Goal: Download file/media: Download file/media

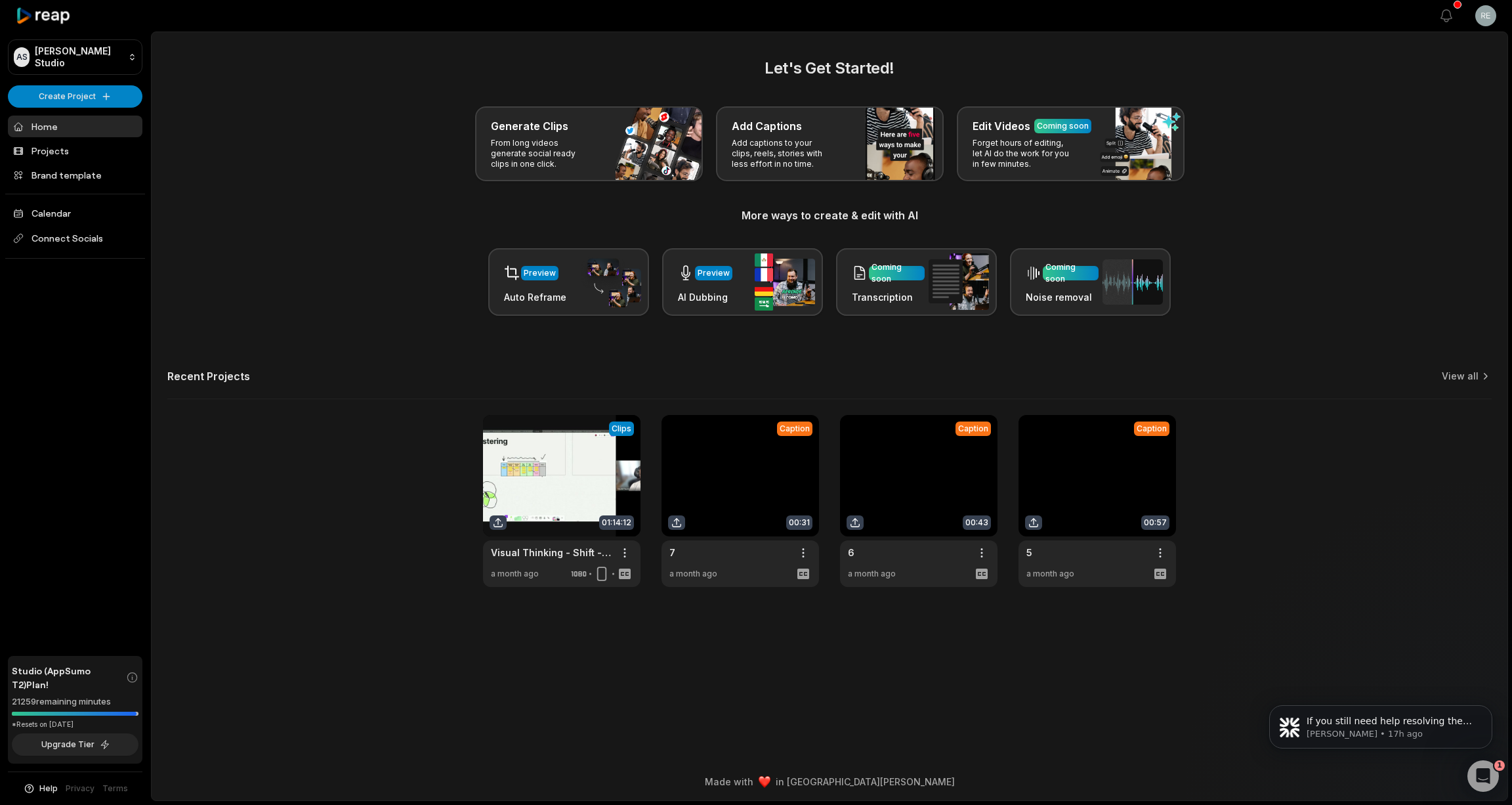
click at [1369, 0] on html "AS Alessandro's Studio Create Project Home Projects Brand template Calendar Con…" at bounding box center [756, 402] width 1512 height 805
click at [1449, 16] on icon "button" at bounding box center [1446, 16] width 16 height 16
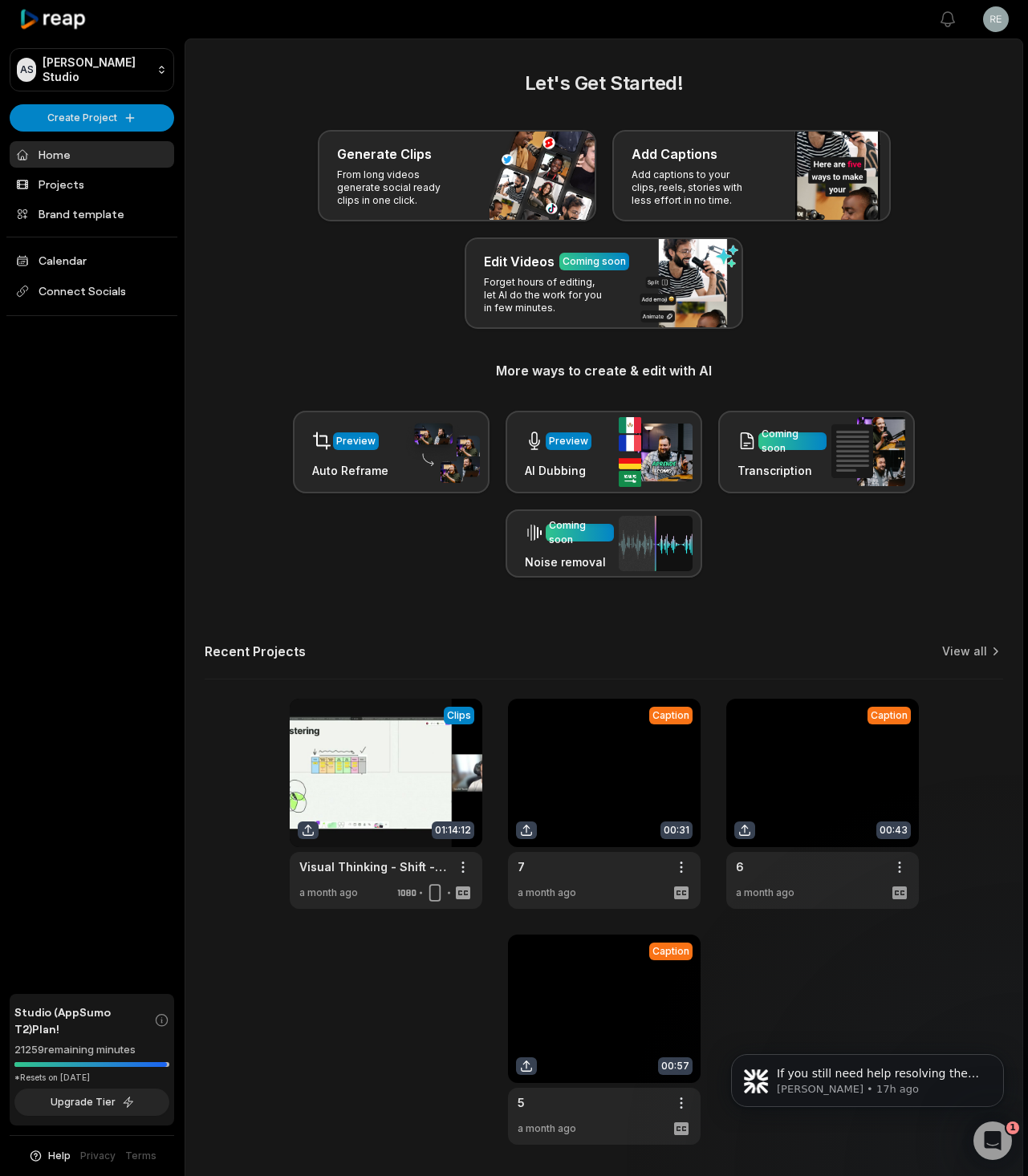
click at [413, 551] on div "Preview Auto Reframe Preview AI Dubbing Coming soon Transcription Coming soon N…" at bounding box center [603, 494] width 798 height 167
click at [413, 643] on div "Let's Get Started! Generate Clips From long videos generate social ready clips …" at bounding box center [603, 607] width 837 height 1076
click at [982, 983] on icon "Open Intercom Messenger" at bounding box center [991, 1139] width 27 height 27
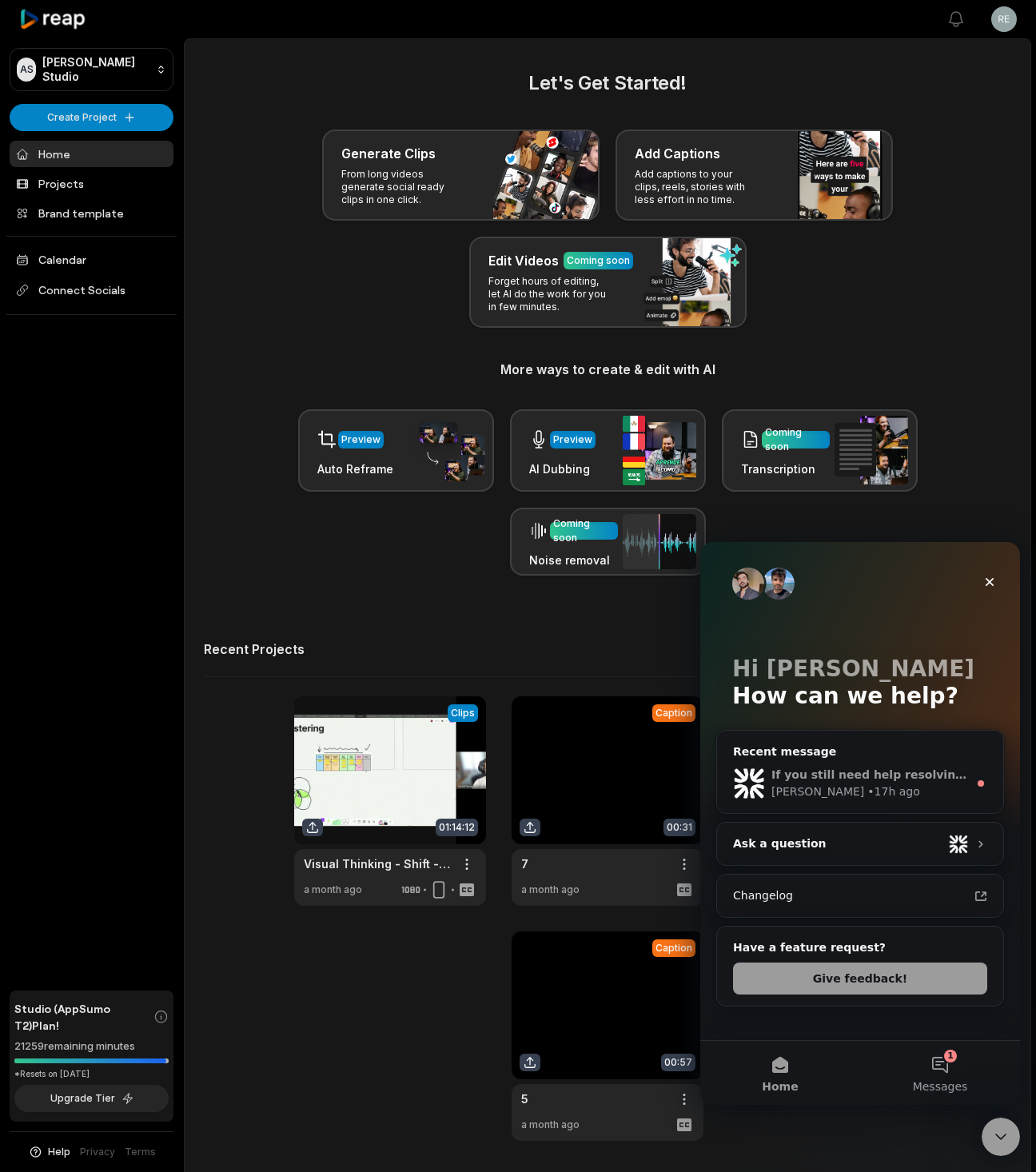
click at [855, 800] on div "Sam • 17h ago" at bounding box center [869, 792] width 197 height 17
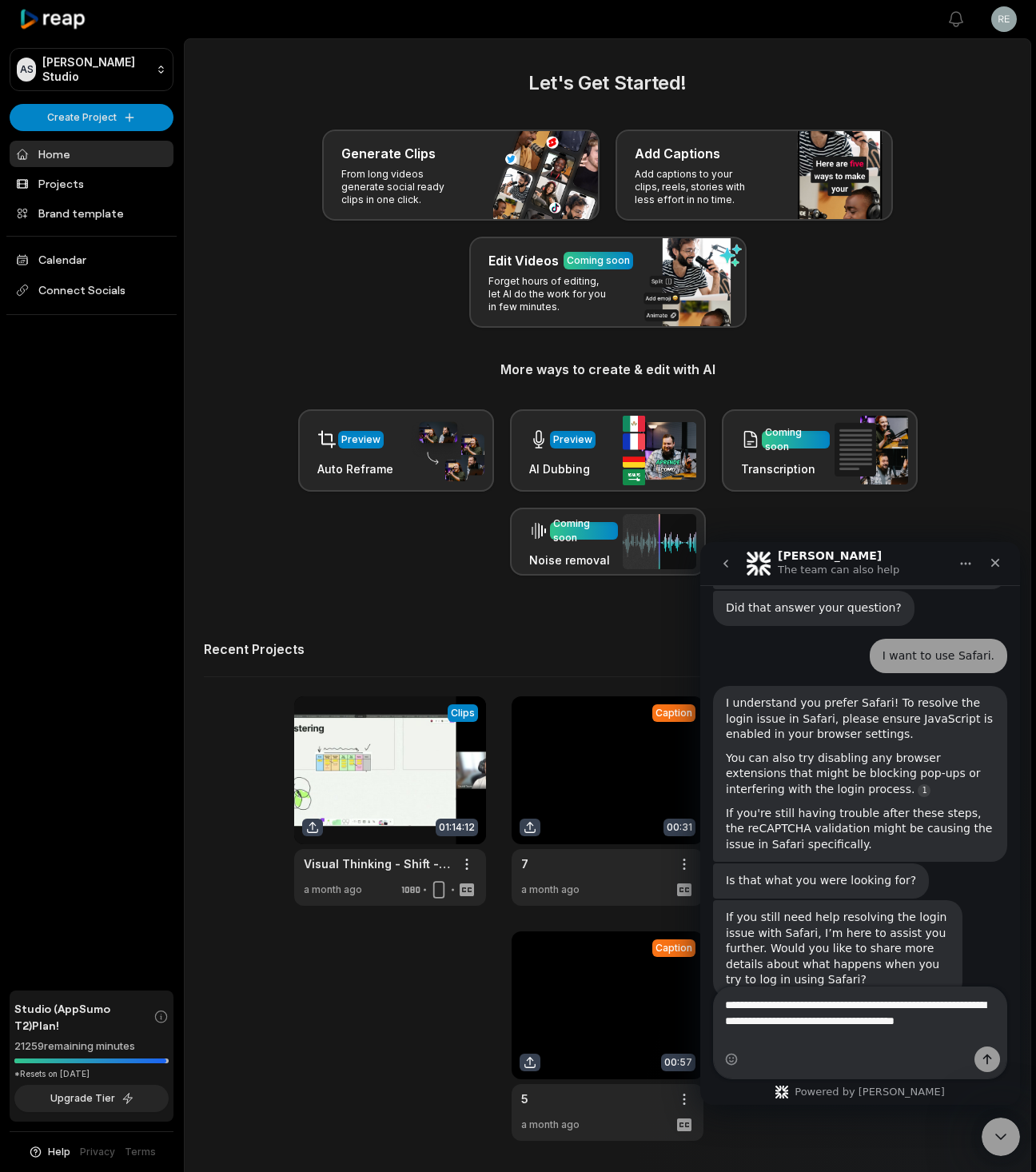
scroll to position [379, 0]
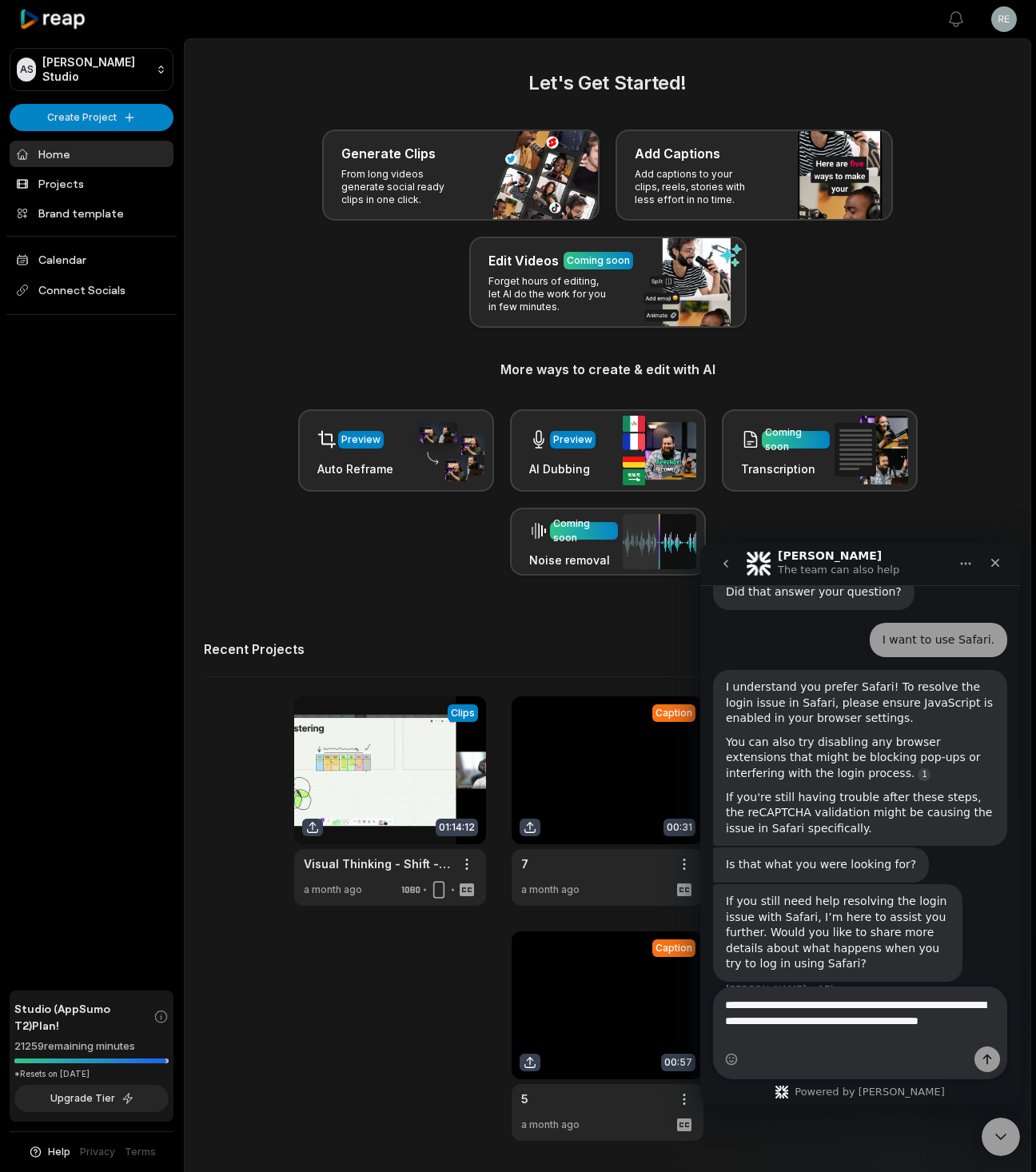
type textarea "**********"
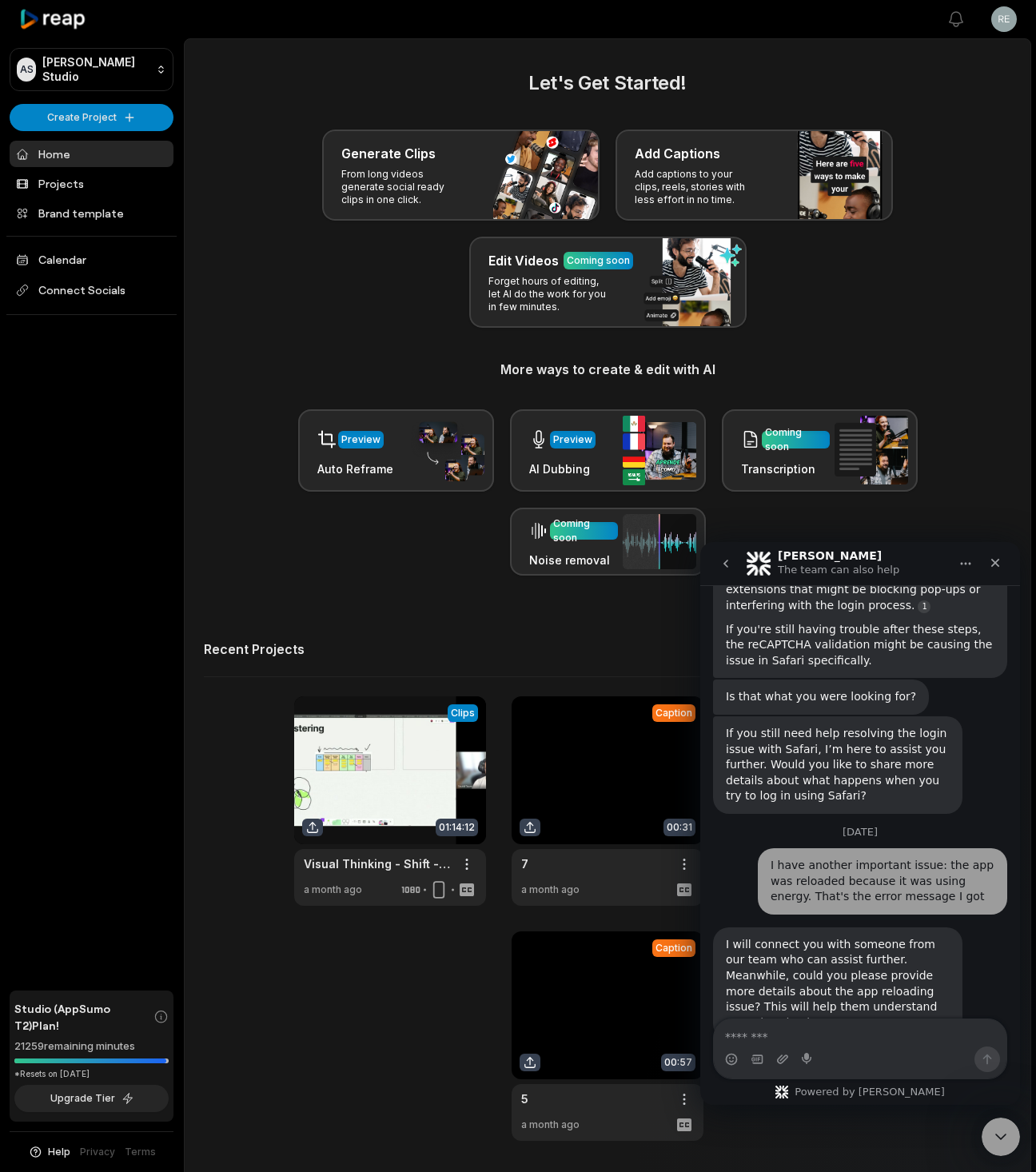
scroll to position [554, 0]
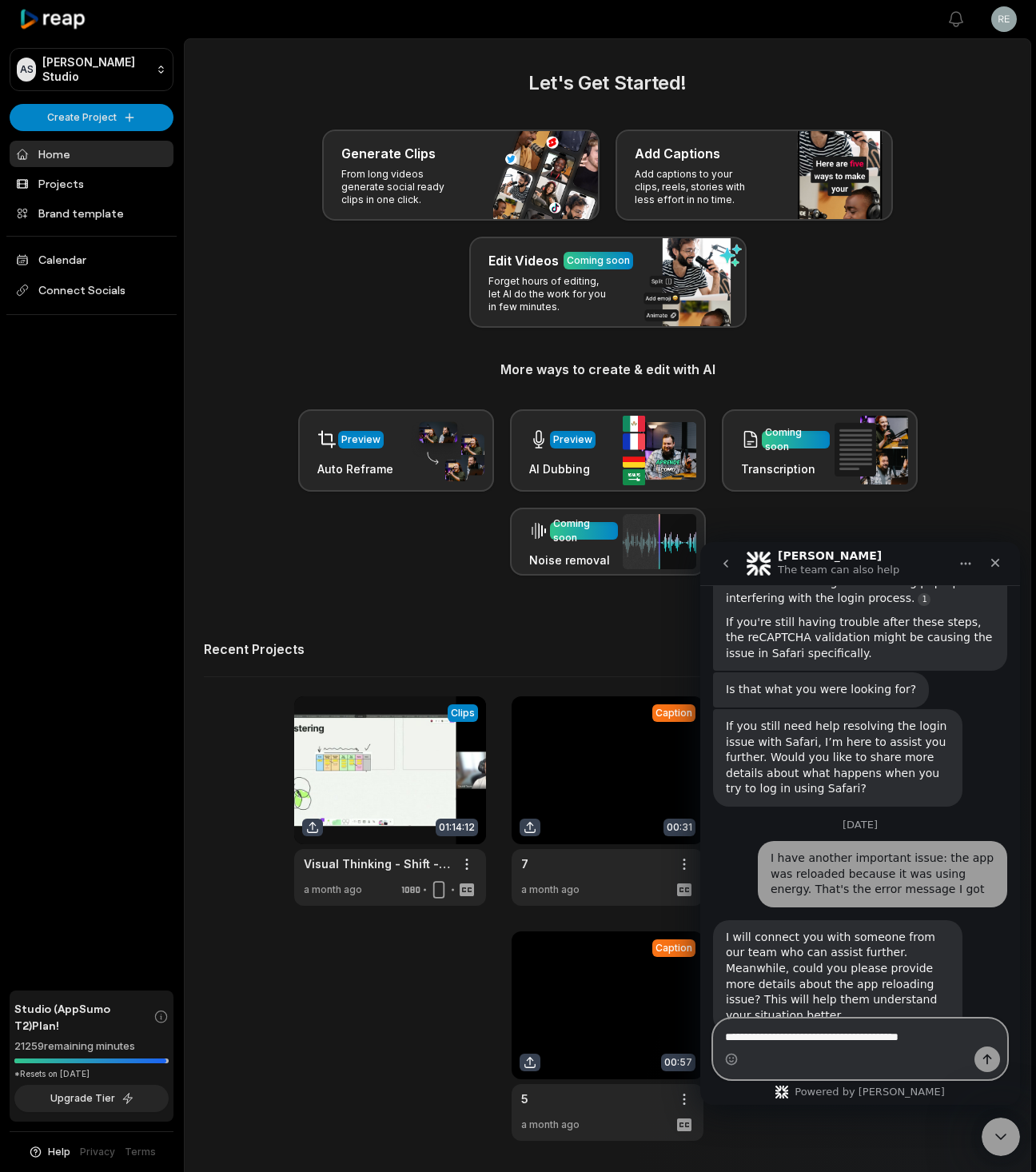
type textarea "**********"
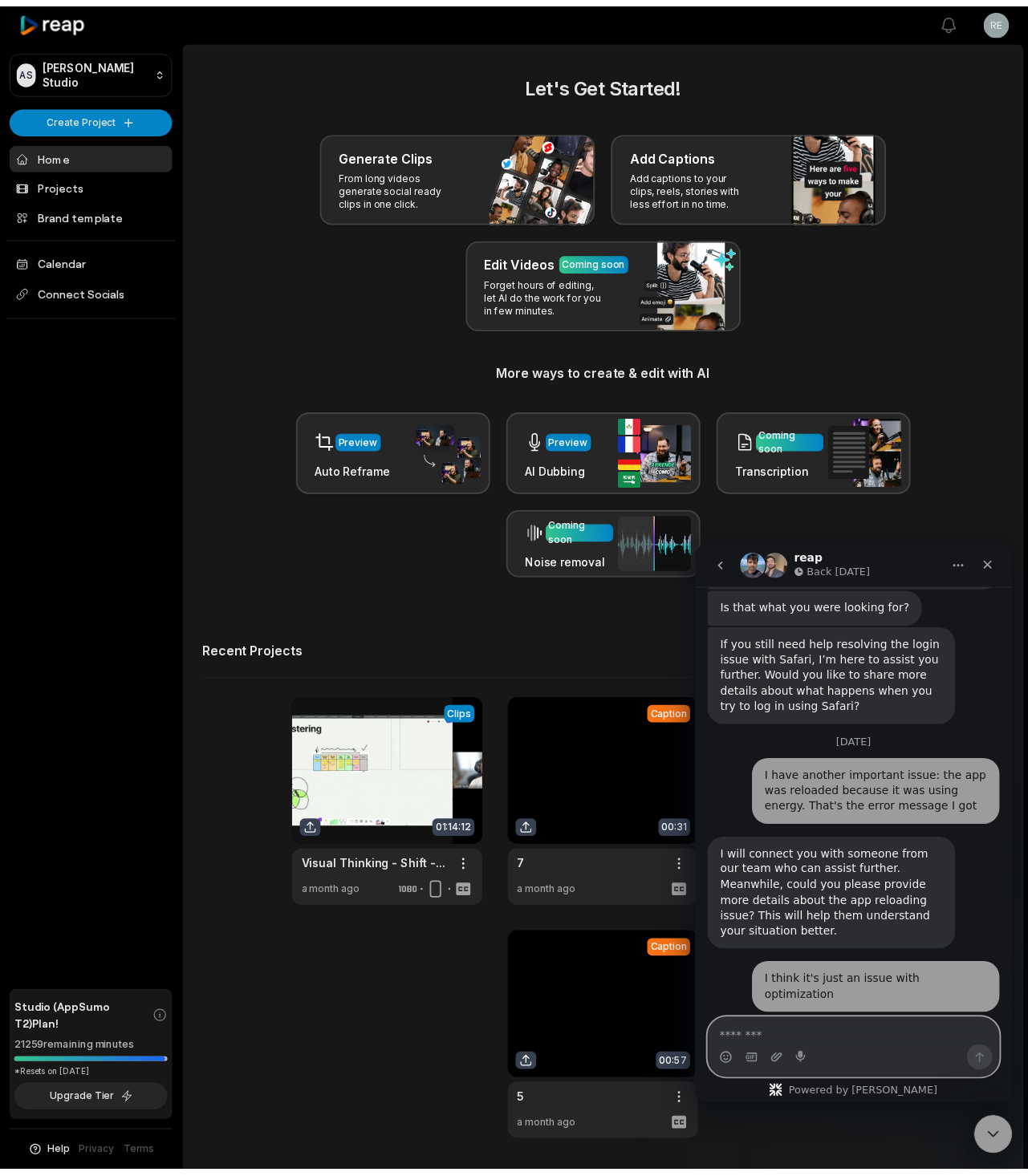
scroll to position [711, 0]
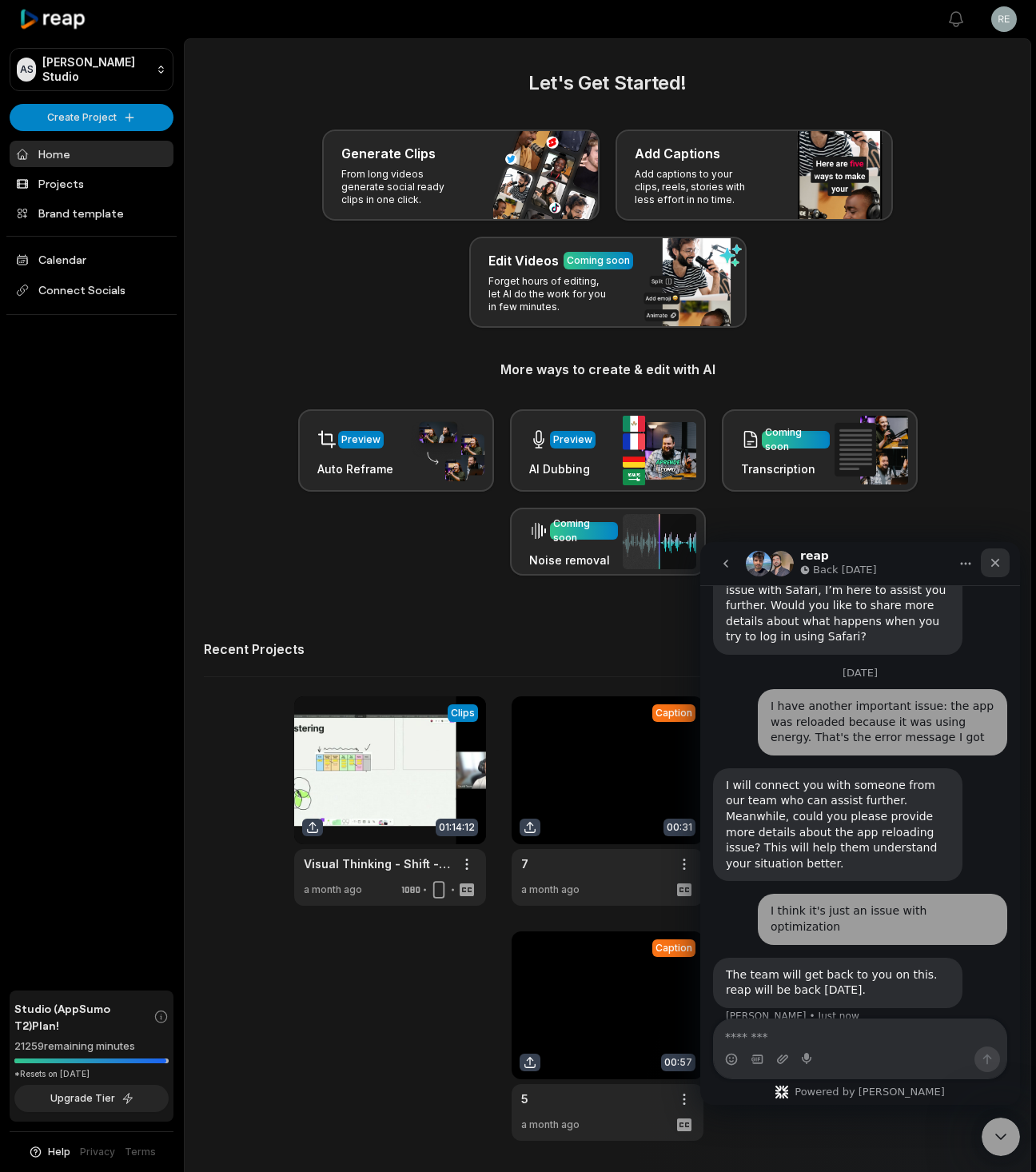
click at [1000, 567] on icon "Close" at bounding box center [995, 563] width 9 height 9
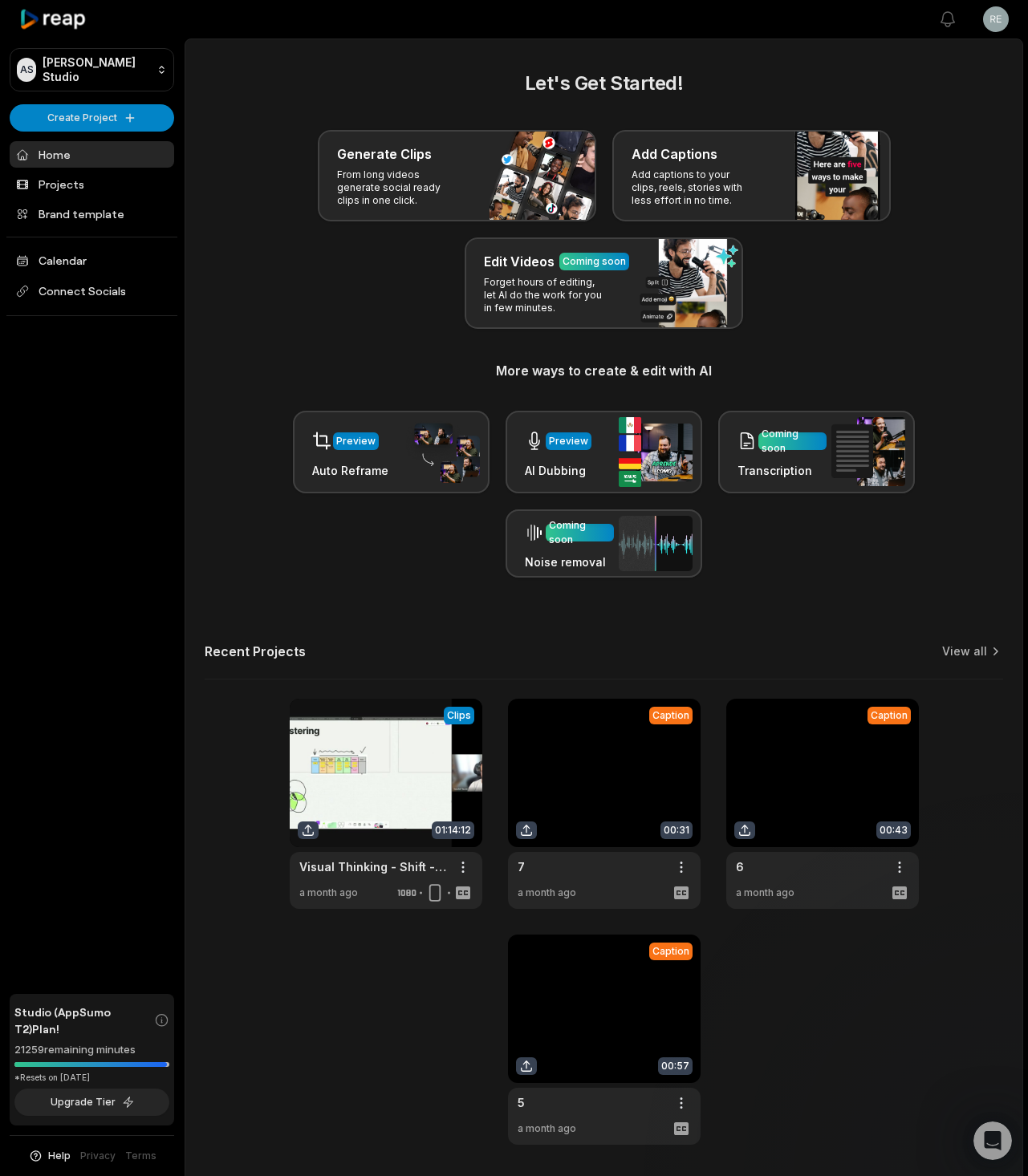
scroll to position [0, 0]
click at [355, 775] on link at bounding box center [385, 804] width 192 height 211
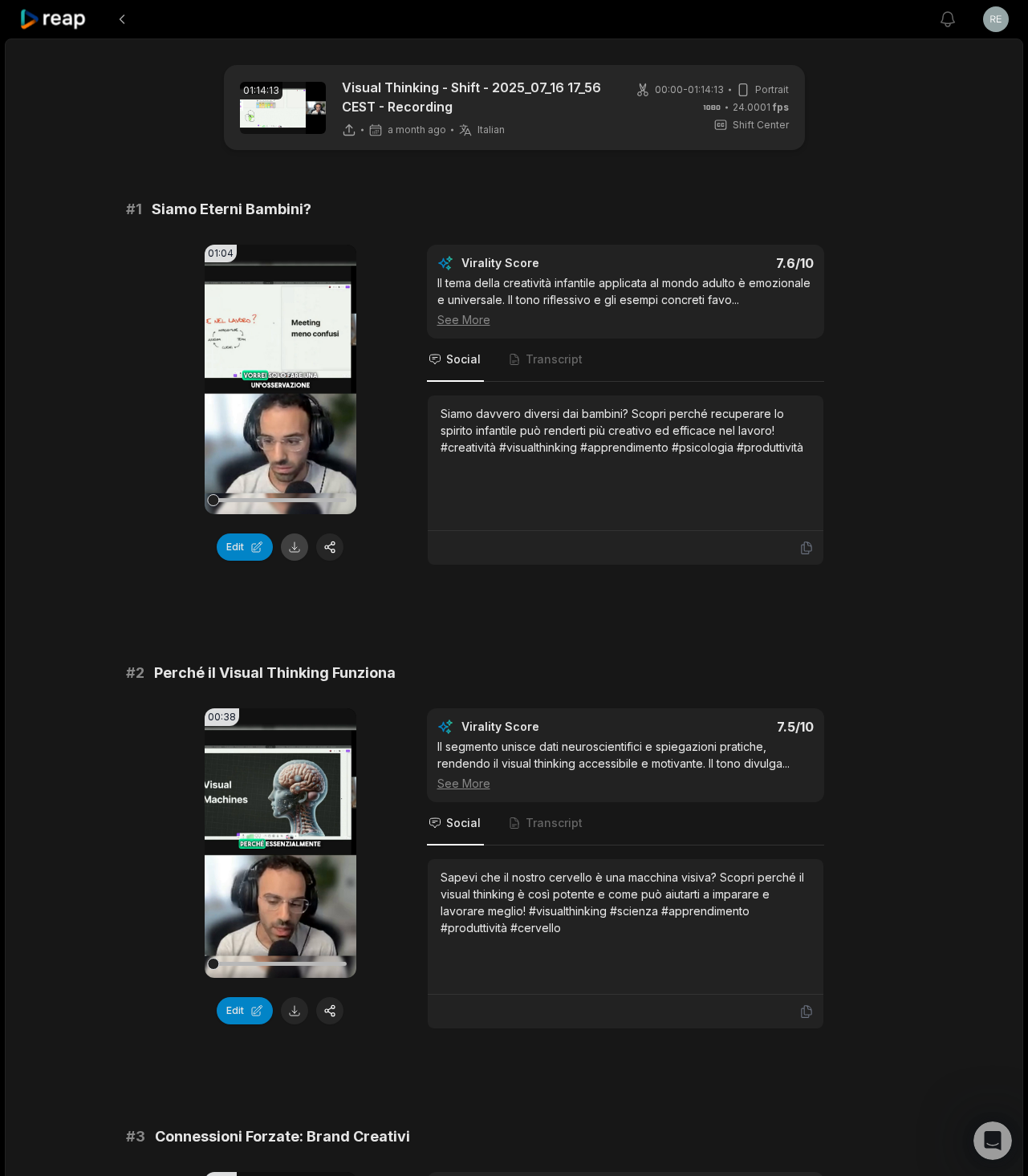
click at [290, 550] on button at bounding box center [294, 547] width 27 height 27
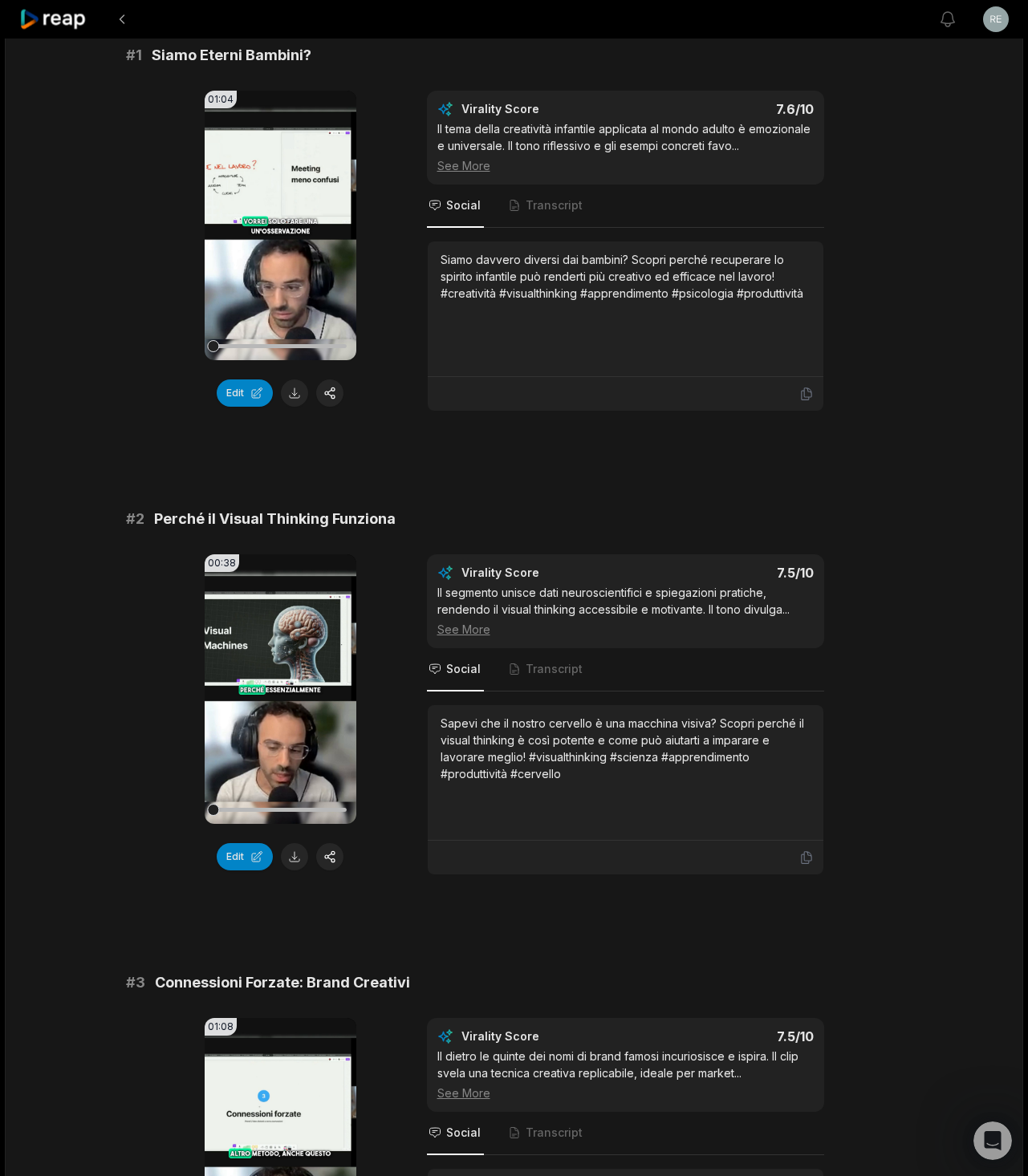
scroll to position [464, 0]
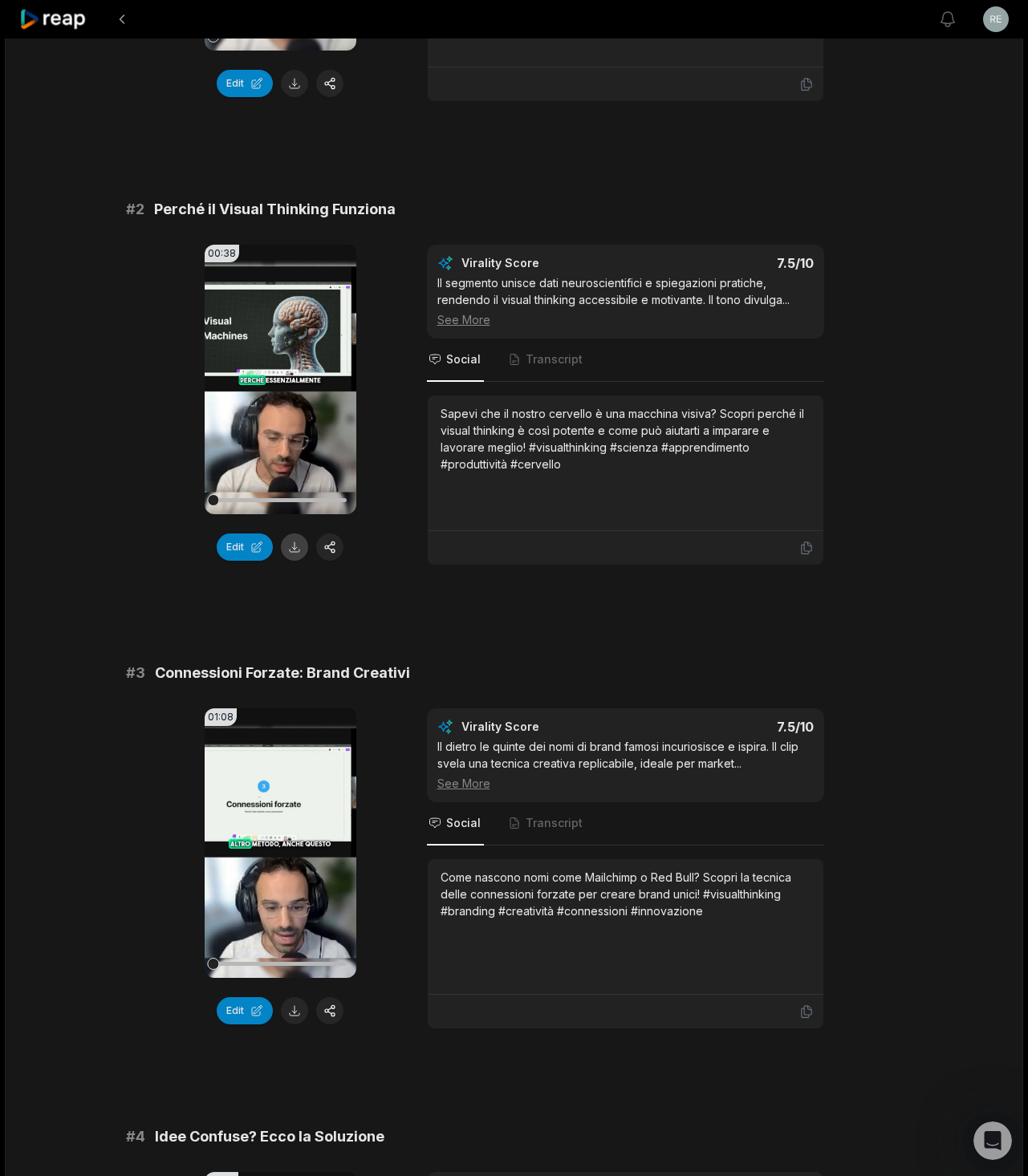
click at [292, 541] on button at bounding box center [294, 547] width 27 height 27
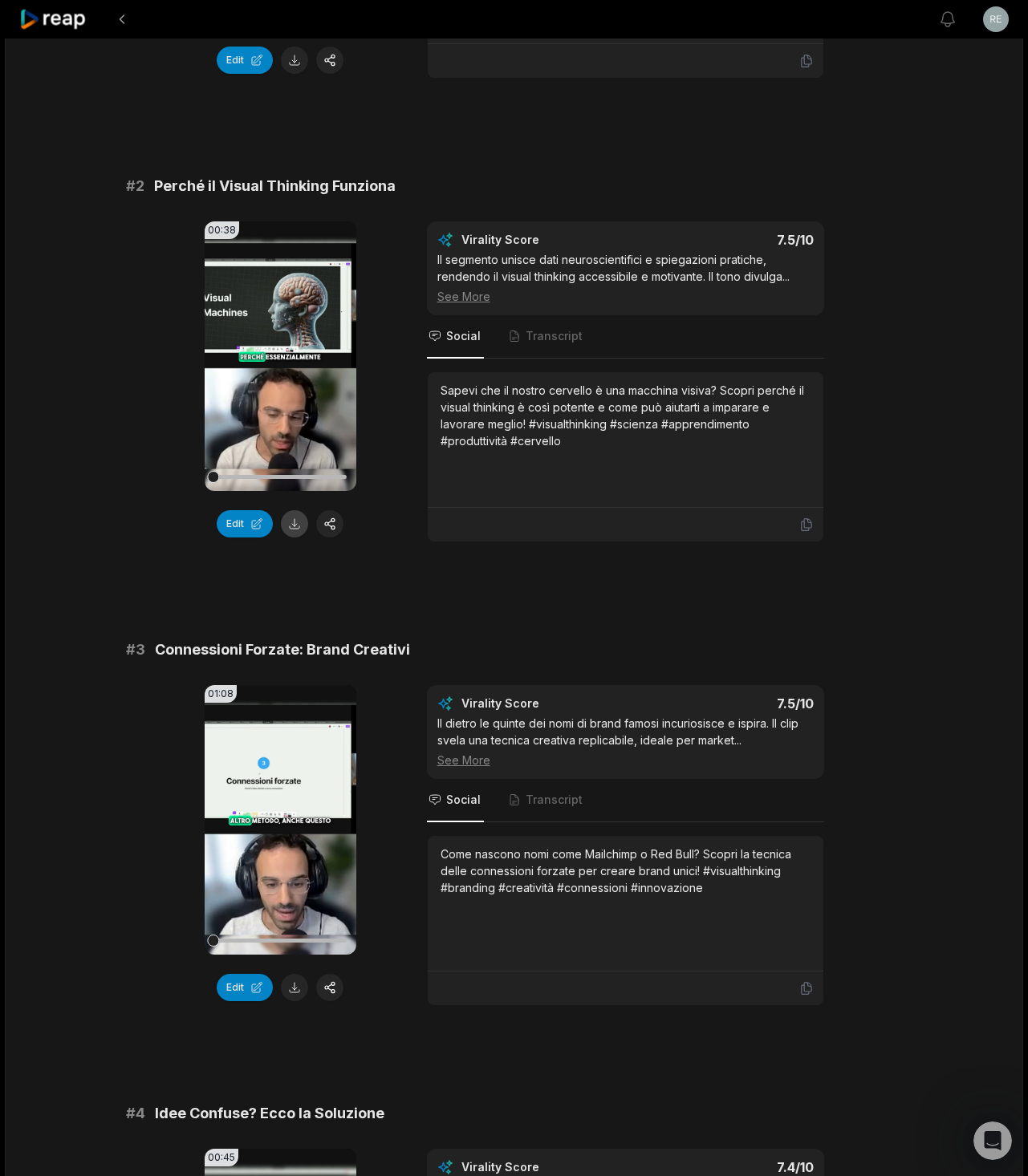
scroll to position [729, 0]
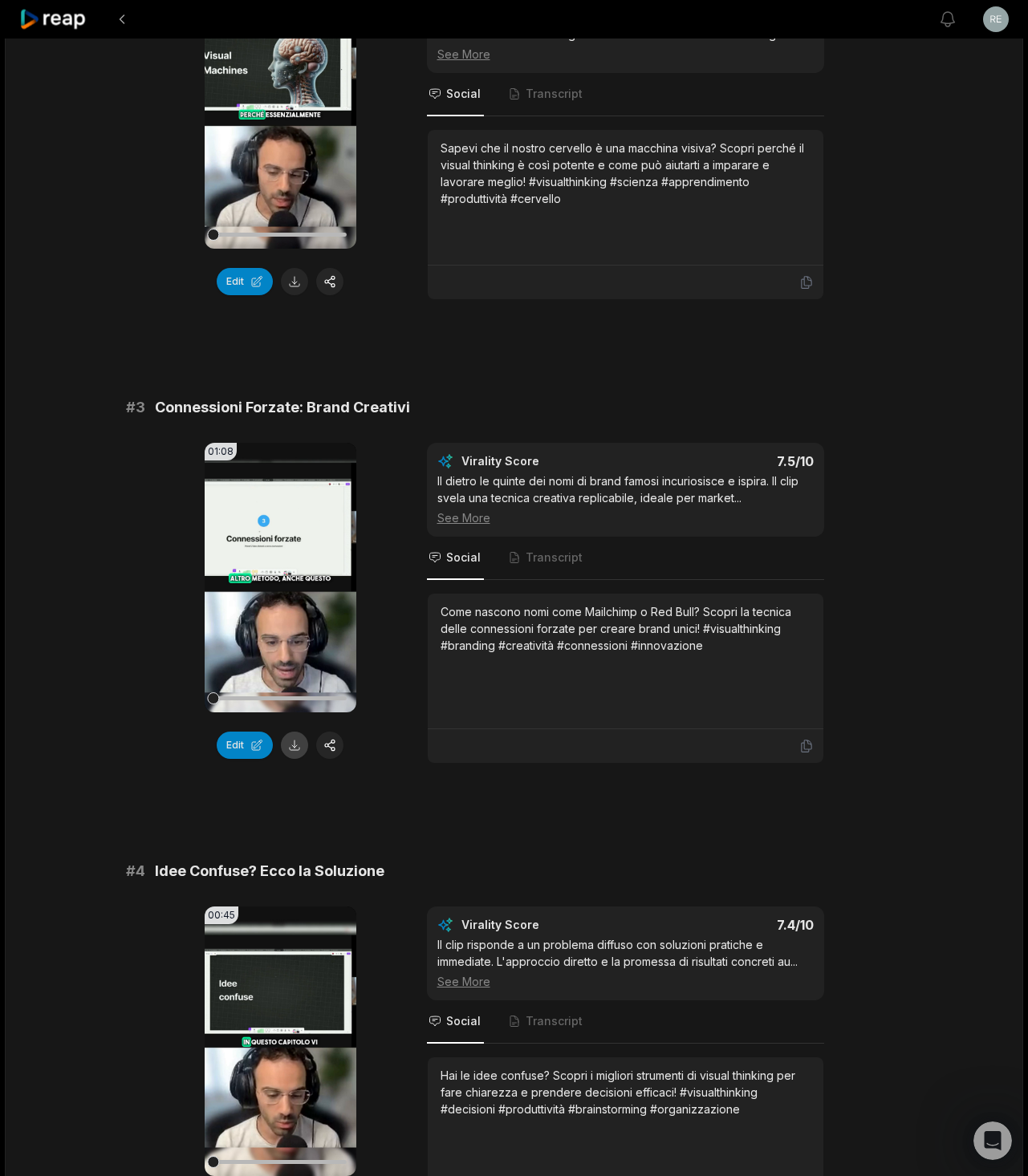
click at [296, 743] on button at bounding box center [294, 745] width 27 height 27
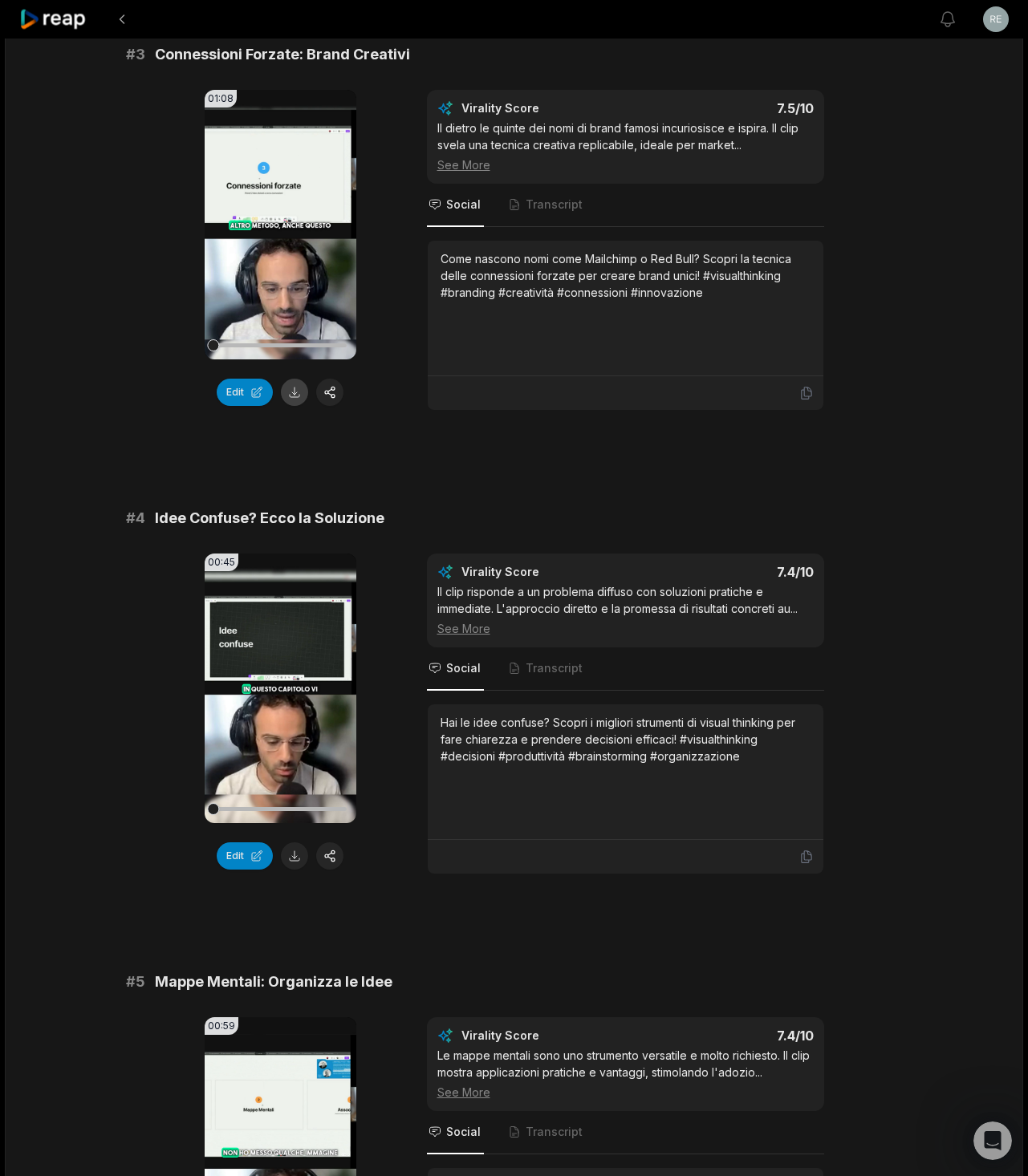
scroll to position [1223, 0]
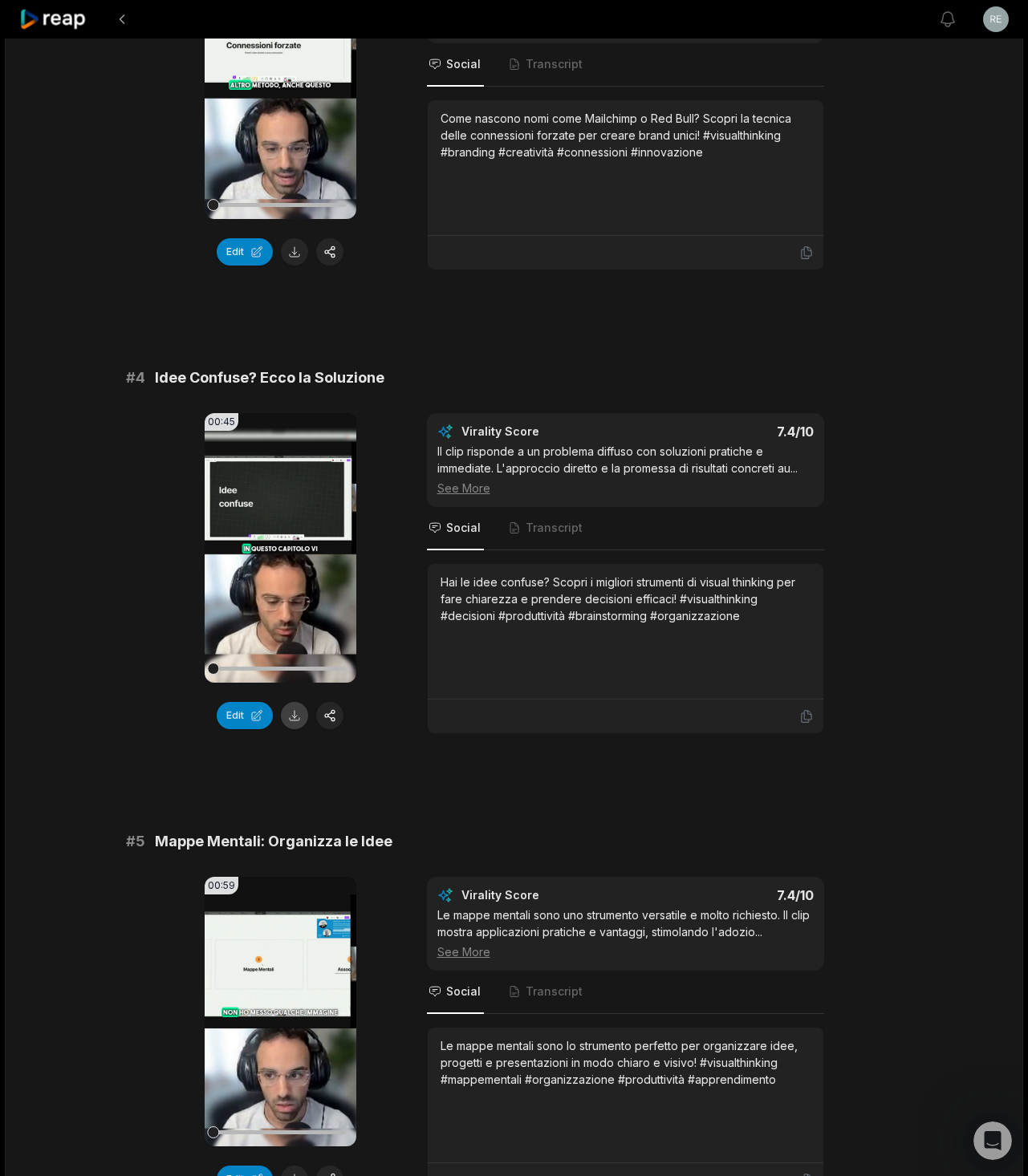
click at [296, 712] on button at bounding box center [294, 716] width 27 height 27
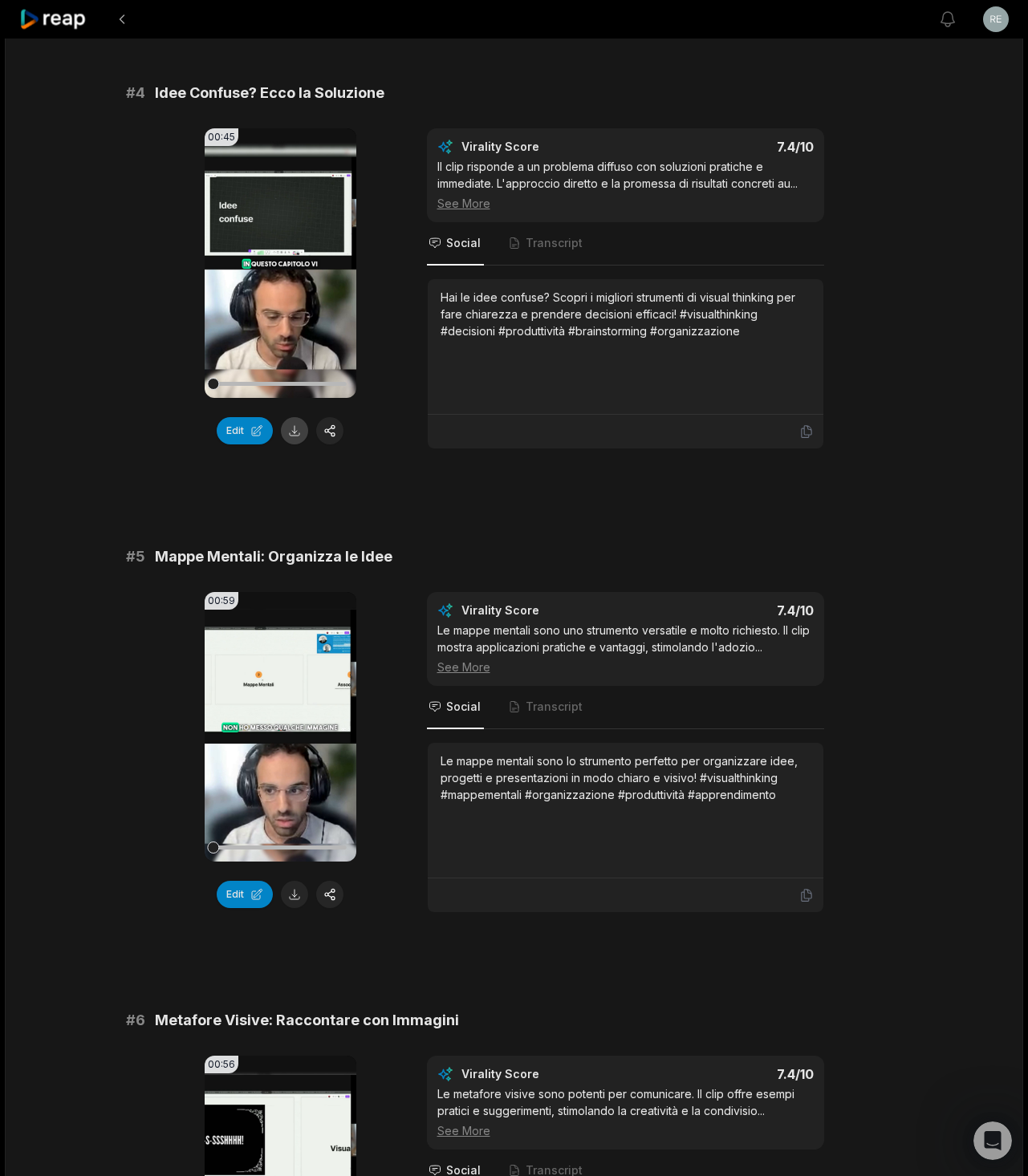
scroll to position [1755, 0]
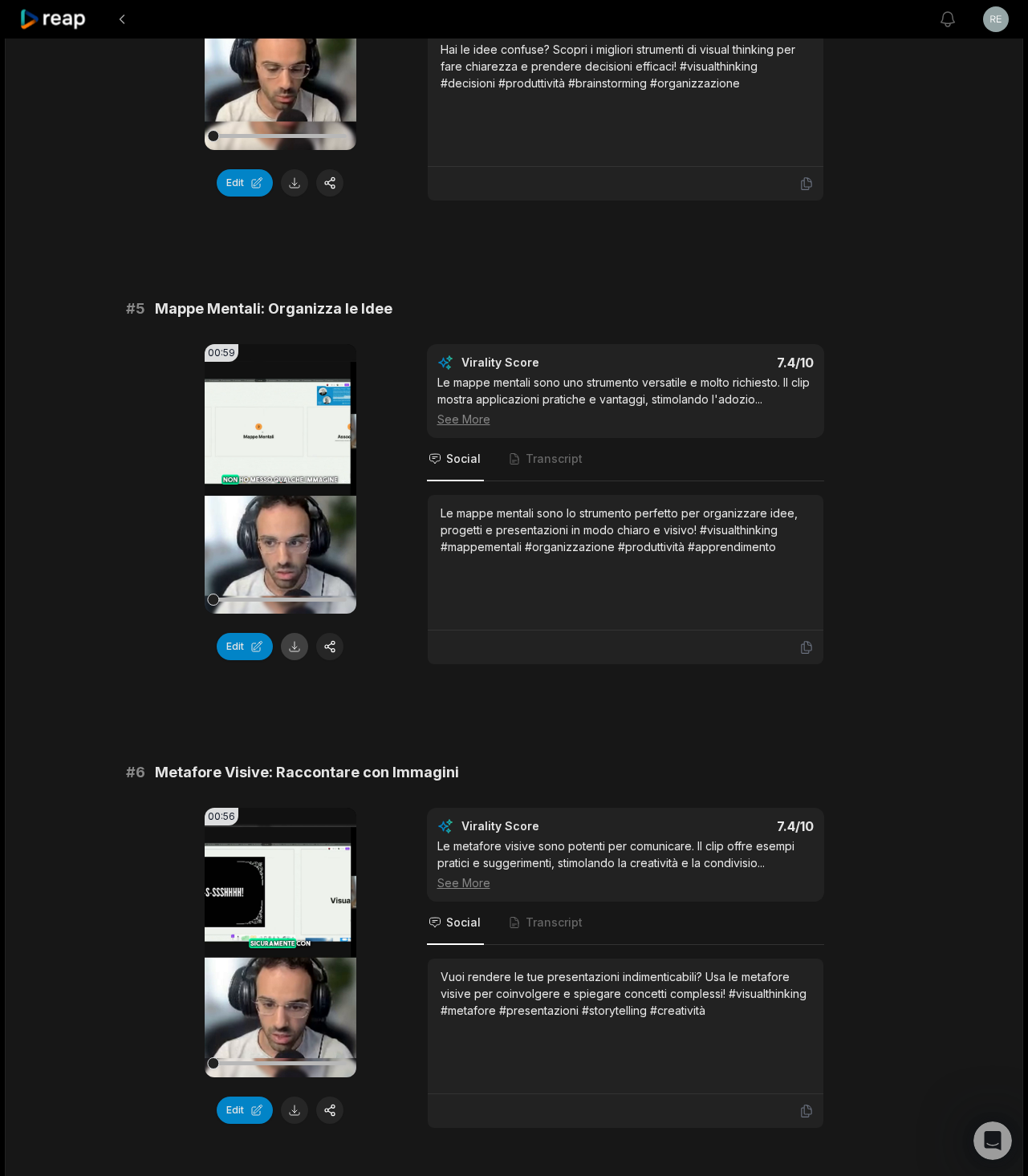
click at [294, 648] on button at bounding box center [294, 647] width 27 height 27
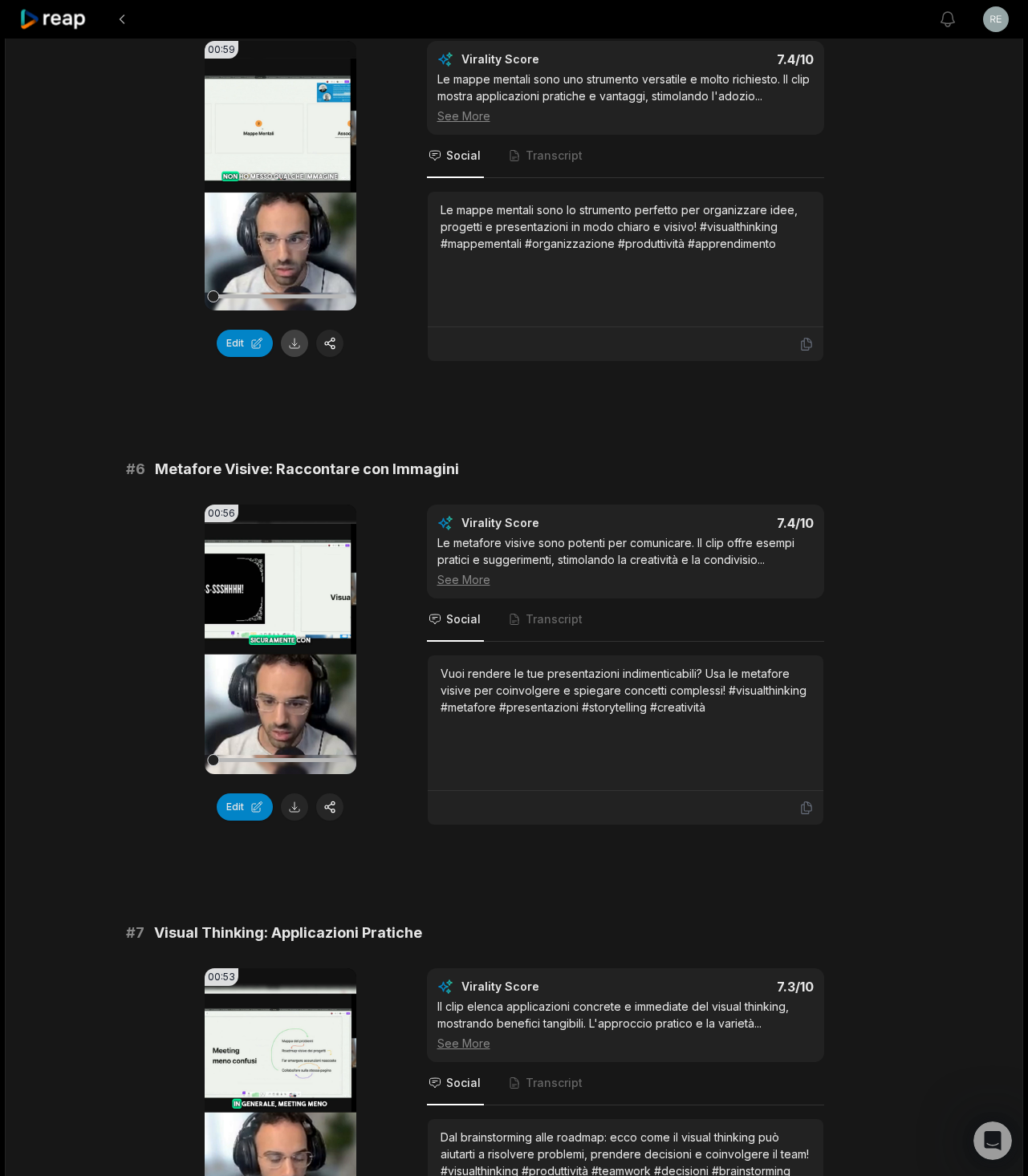
scroll to position [2171, 0]
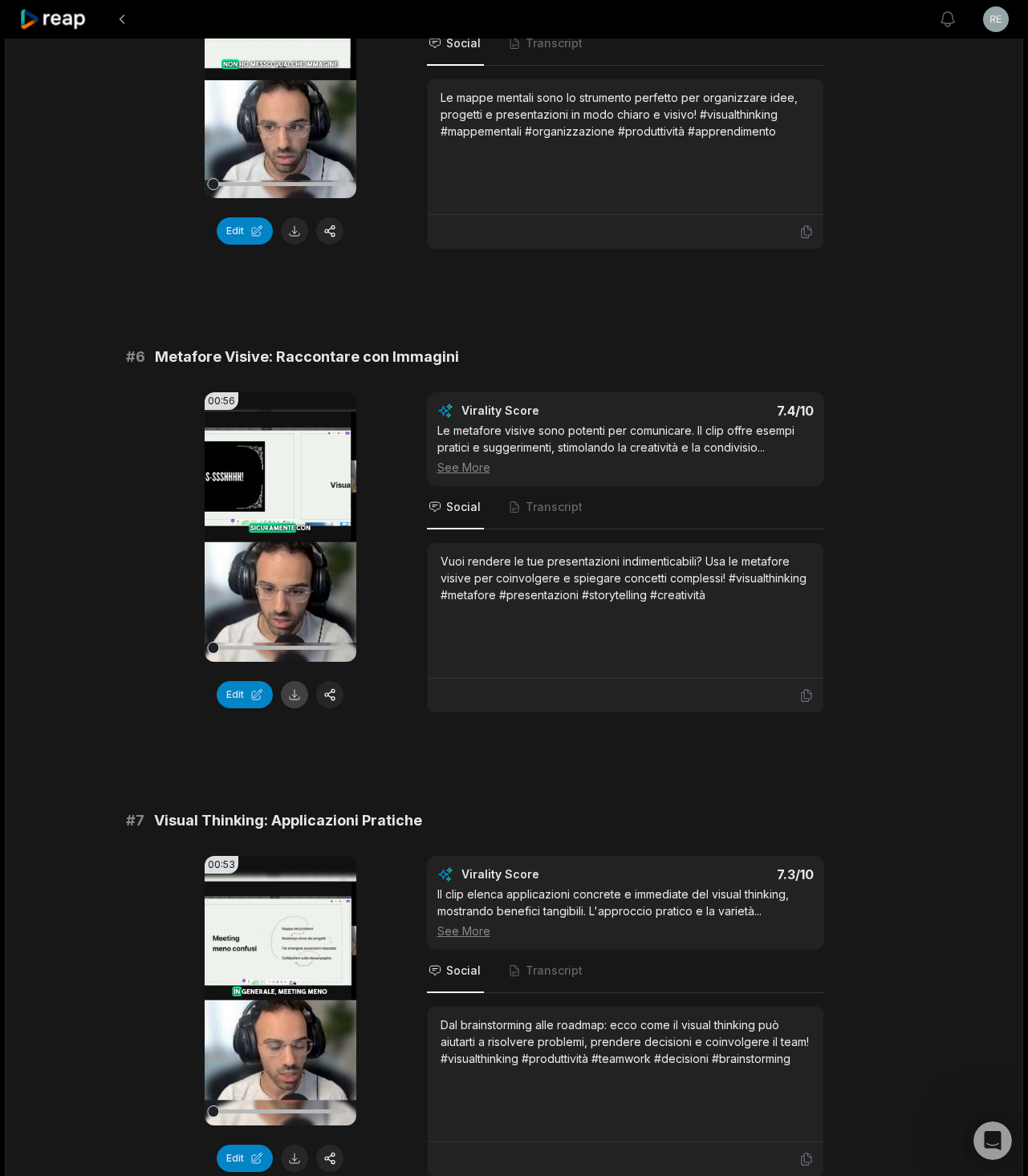
click at [293, 697] on button at bounding box center [294, 694] width 27 height 27
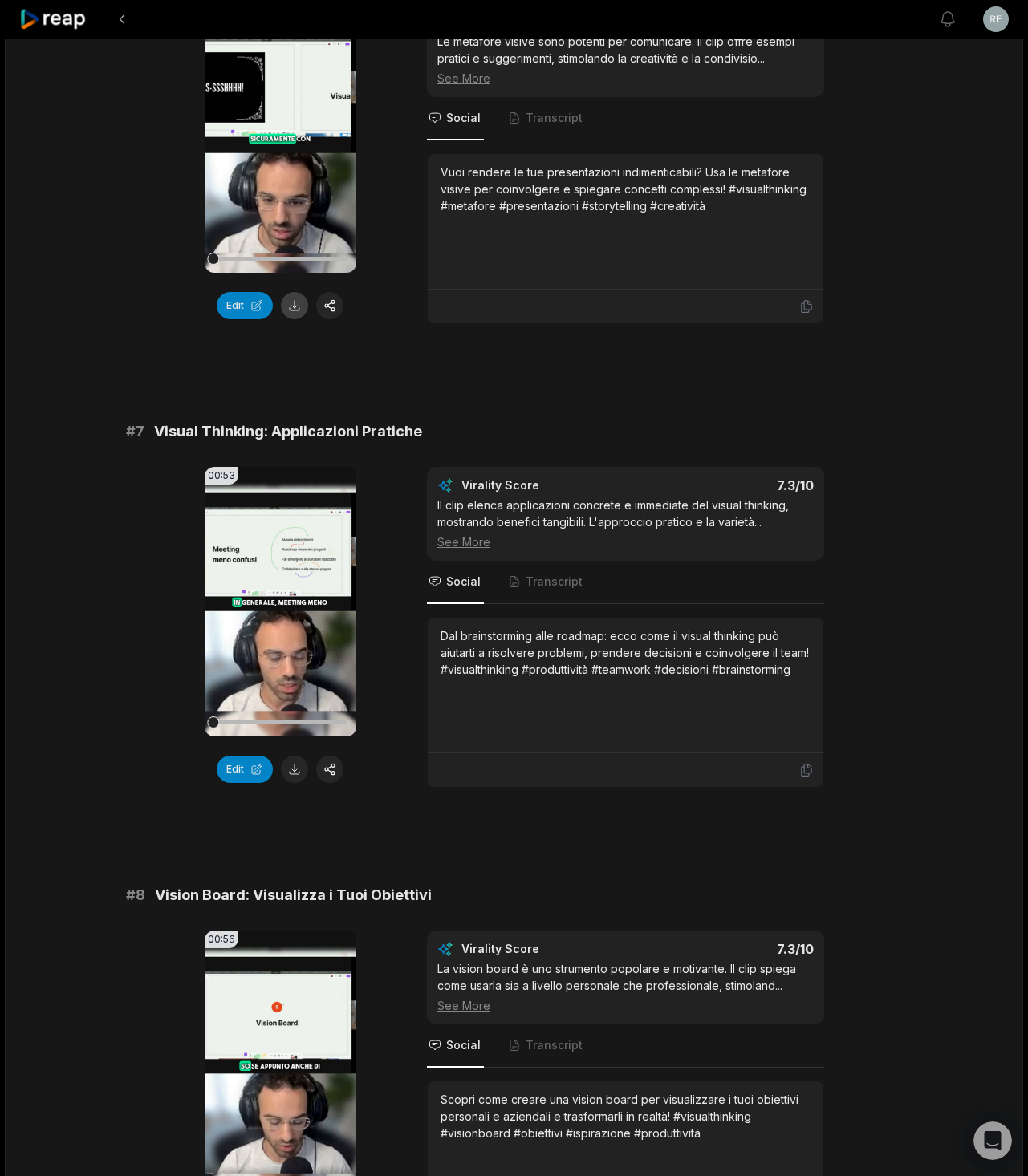
scroll to position [2591, 0]
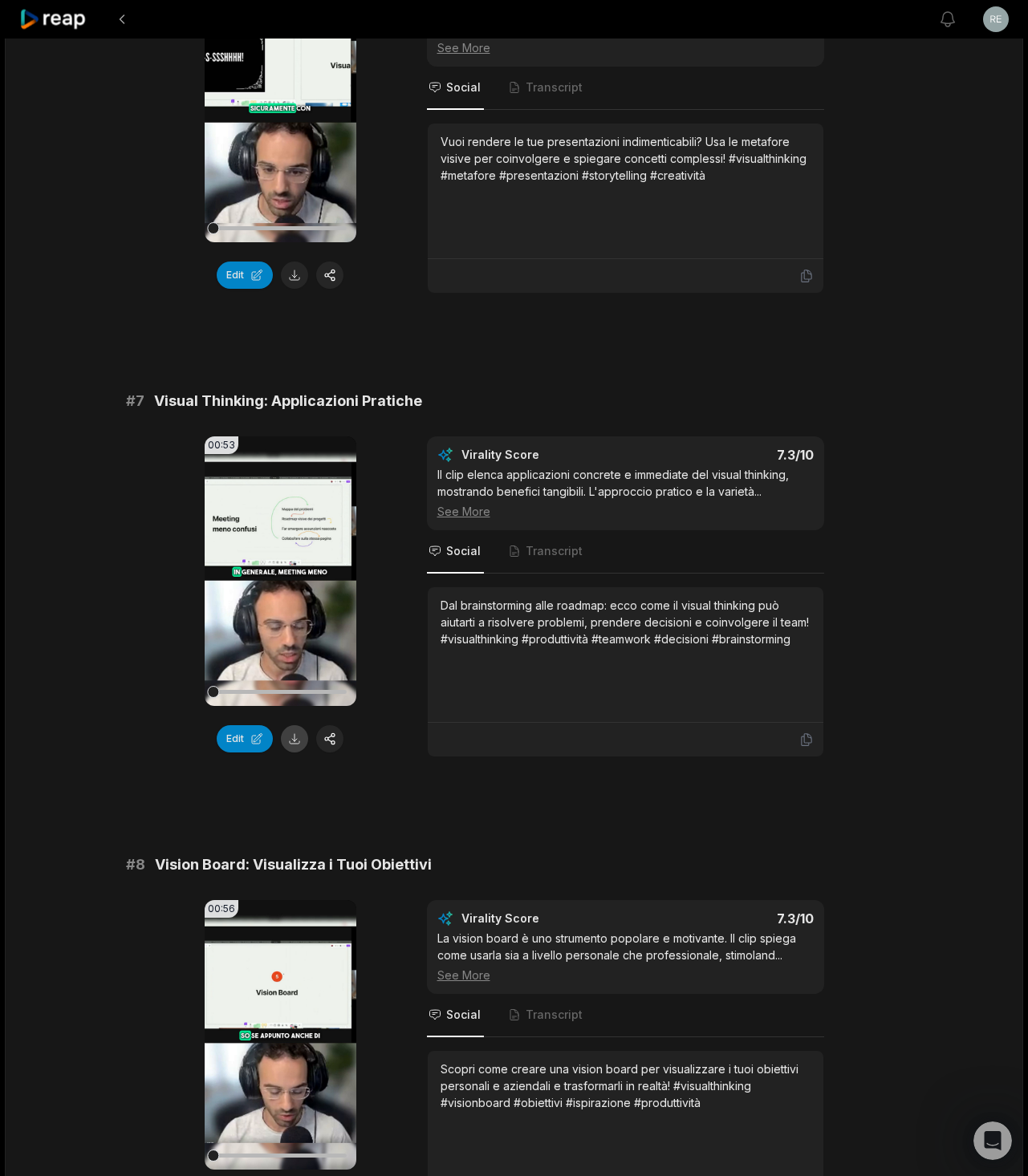
click at [290, 739] on button at bounding box center [294, 738] width 27 height 27
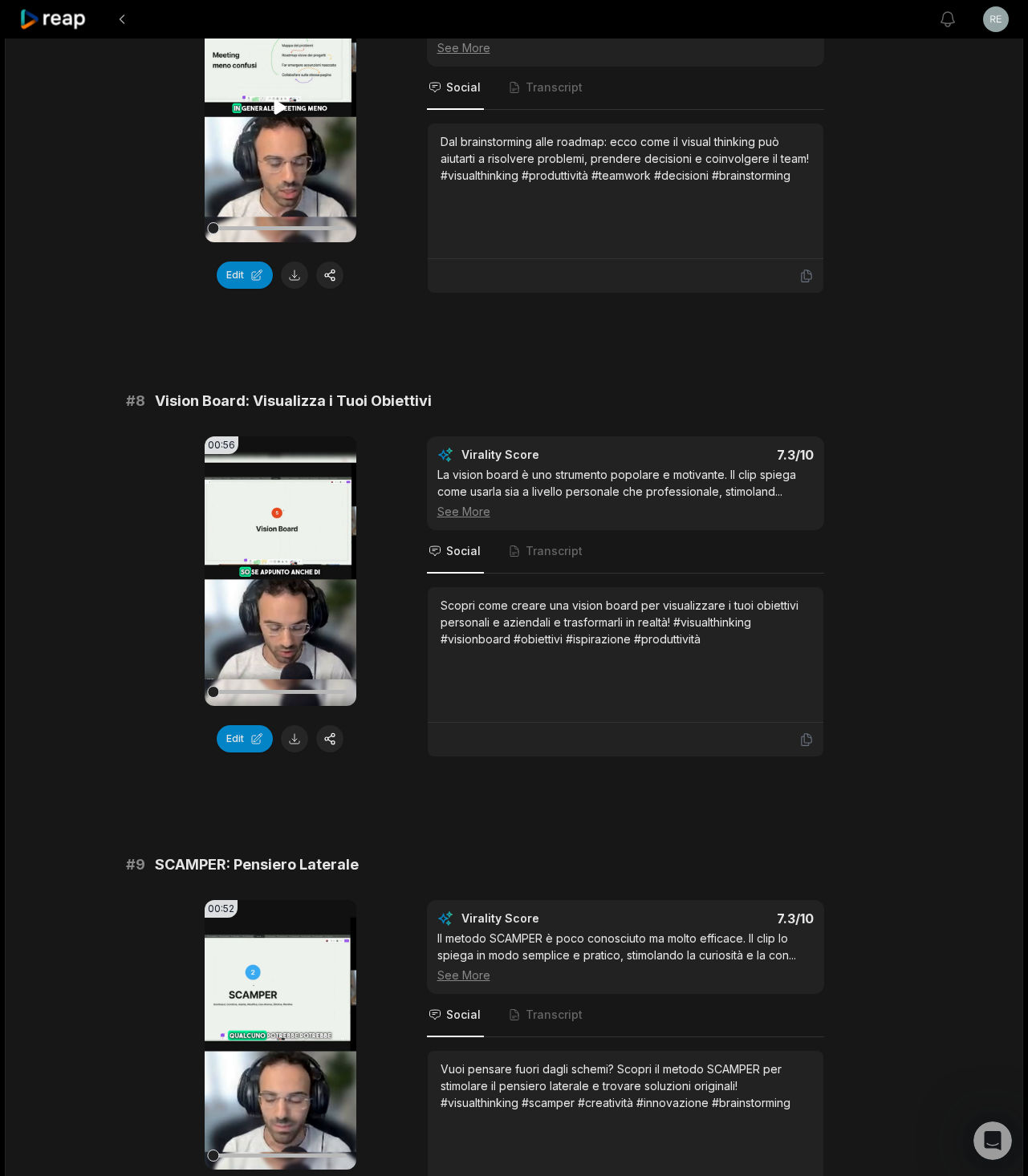
scroll to position [3075, 0]
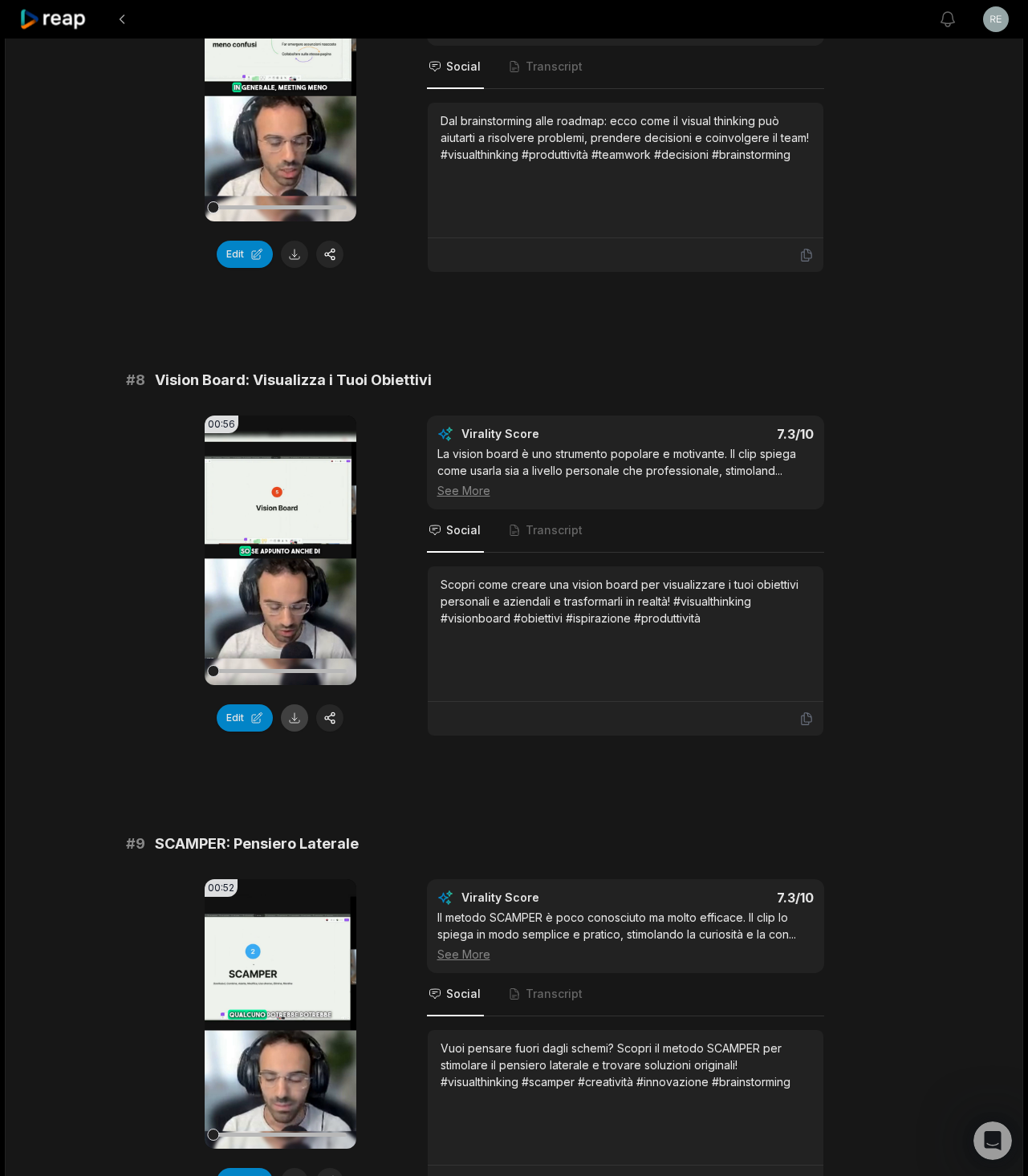
click at [295, 717] on button at bounding box center [294, 717] width 27 height 27
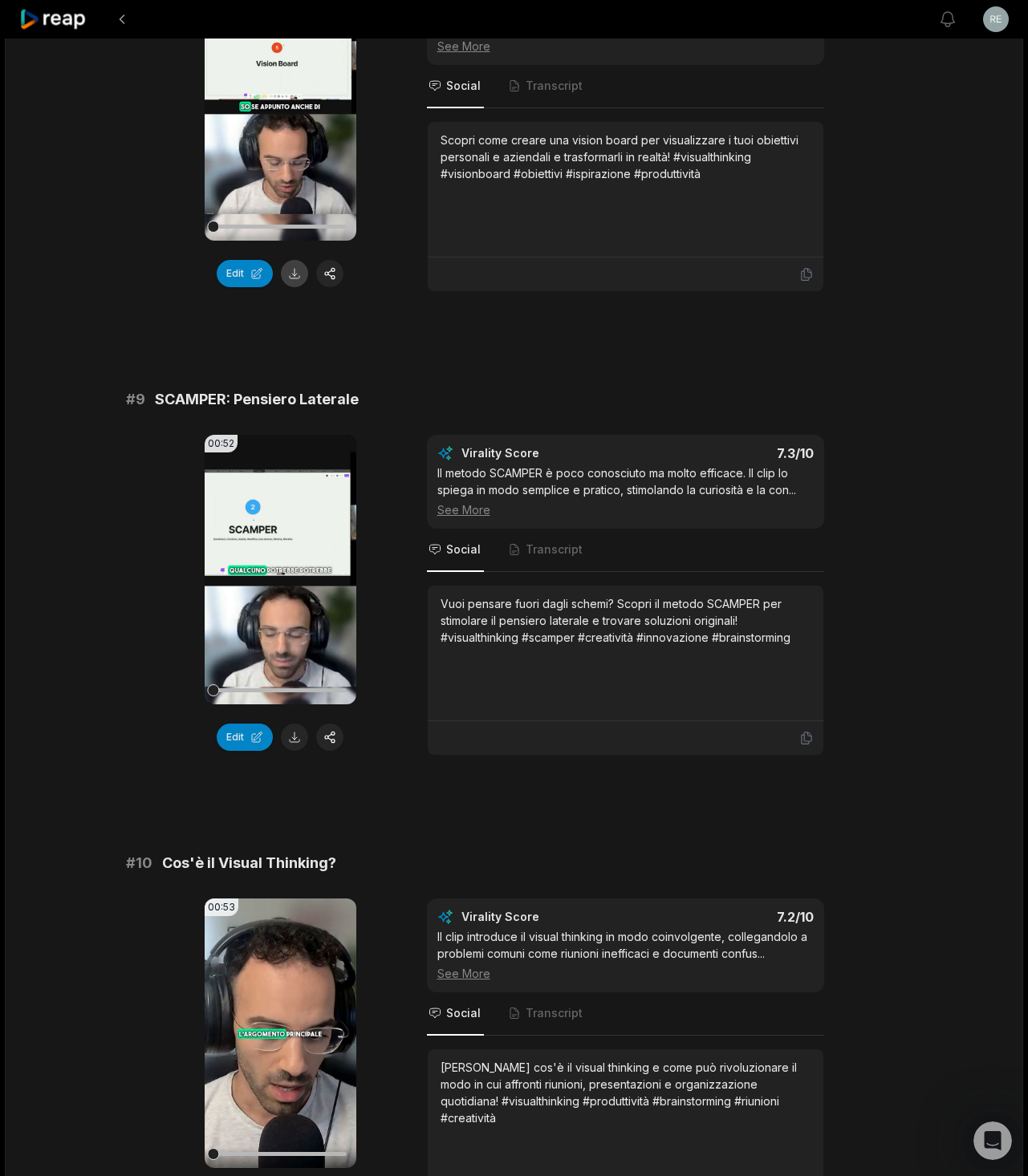
scroll to position [3540, 0]
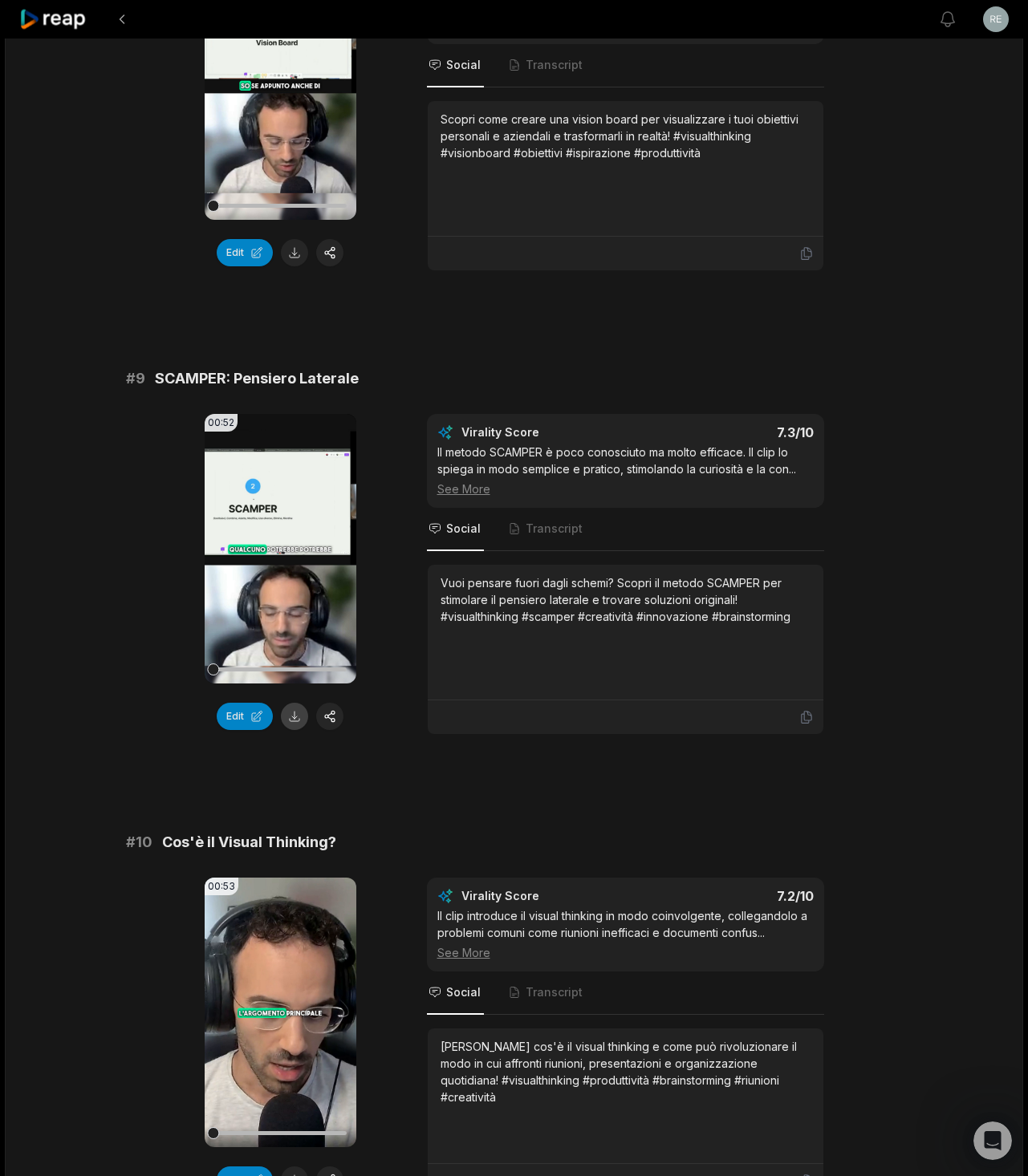
click at [297, 720] on button at bounding box center [294, 716] width 27 height 27
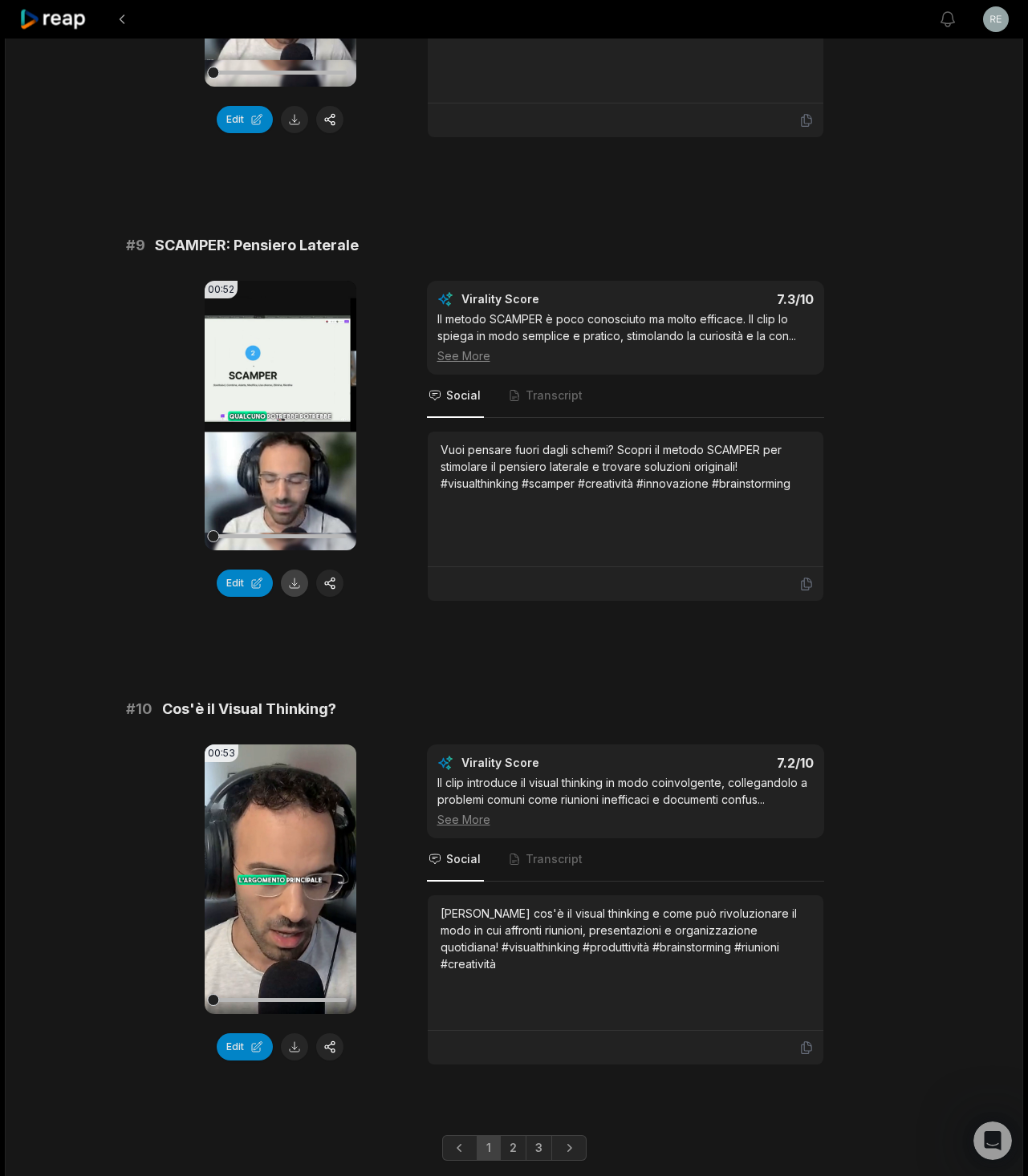
scroll to position [3723, 0]
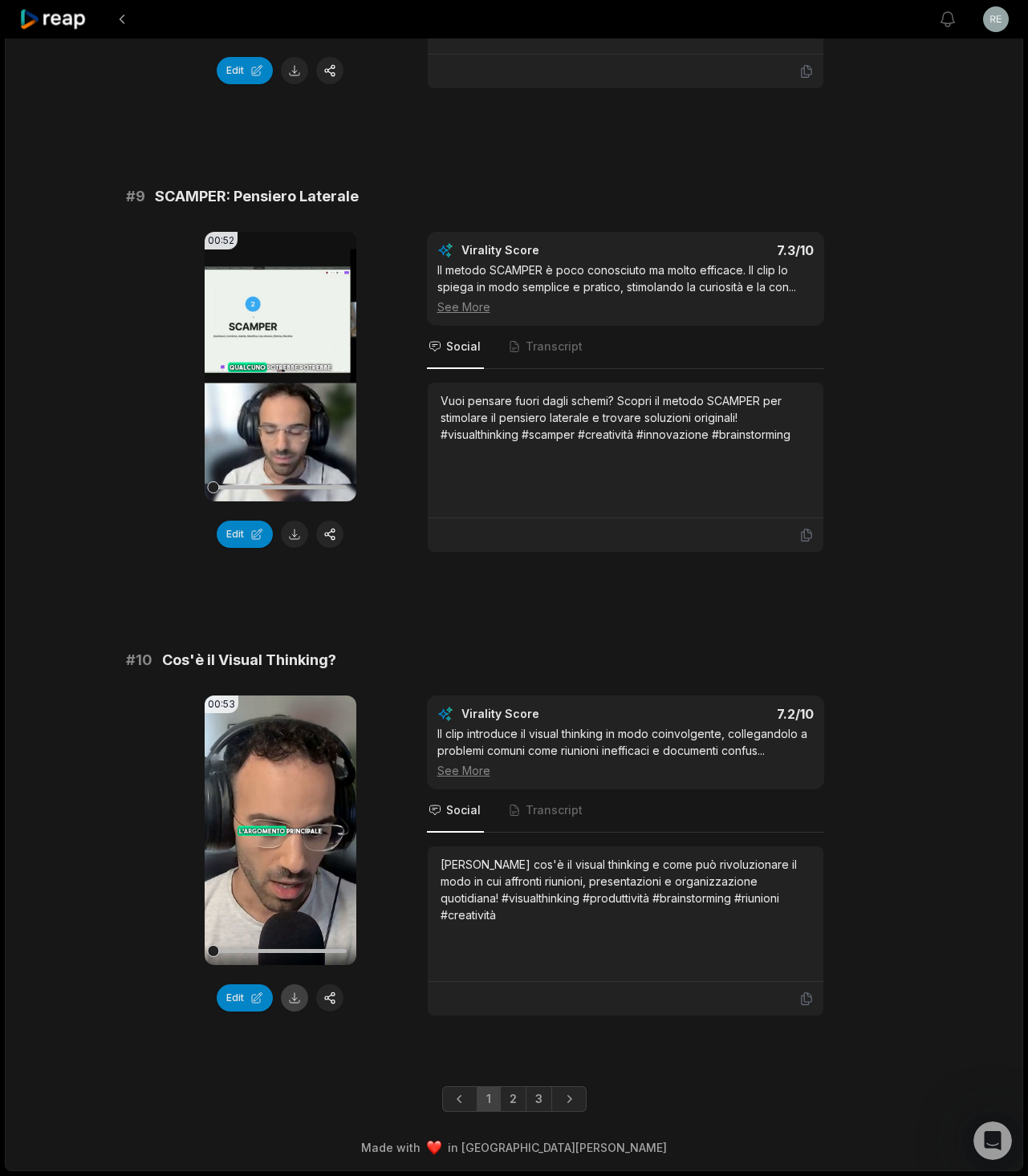
click at [296, 983] on button at bounding box center [294, 998] width 27 height 27
click at [518, 983] on link "2" at bounding box center [514, 1099] width 27 height 26
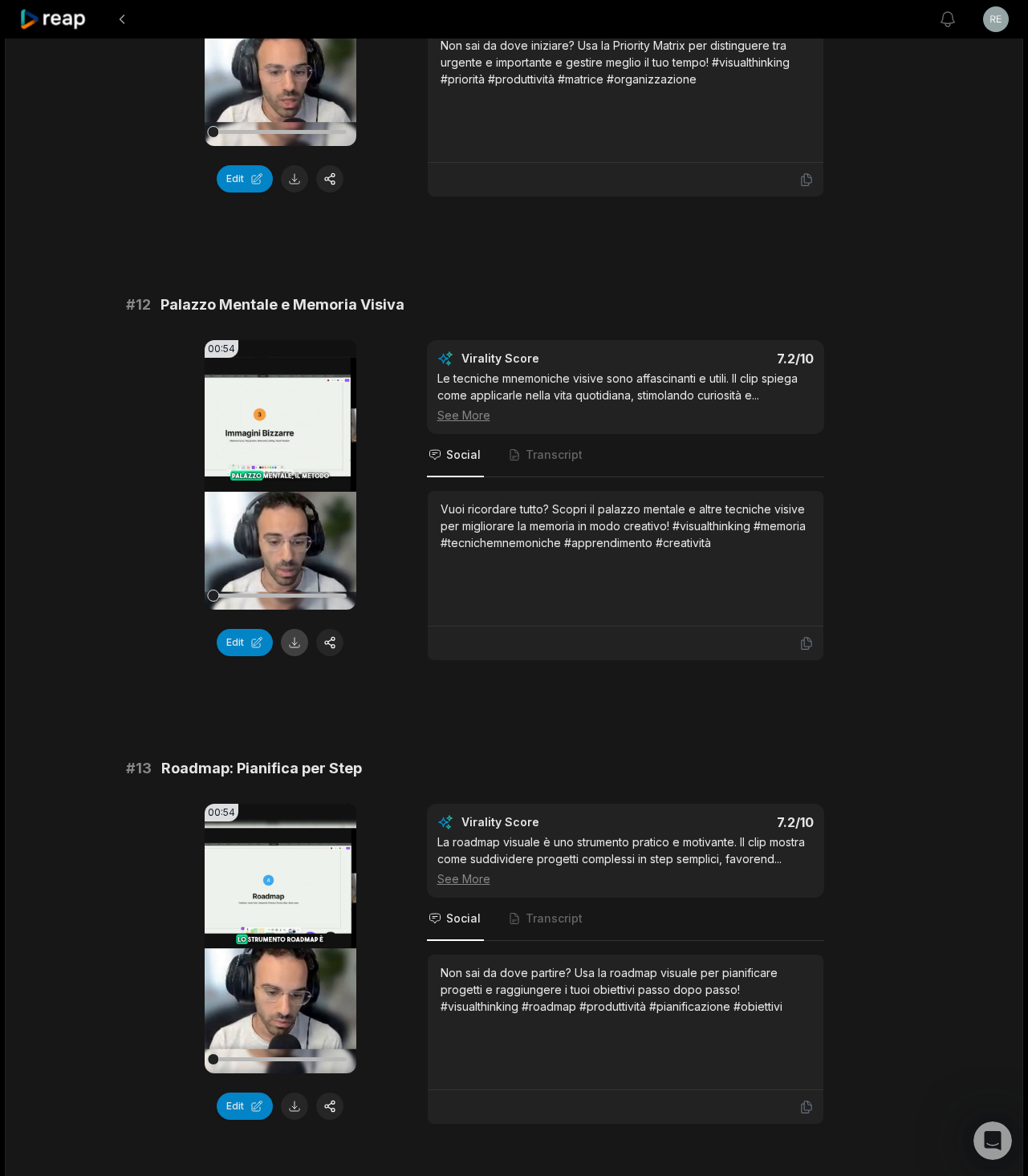
click at [295, 643] on button at bounding box center [294, 643] width 27 height 27
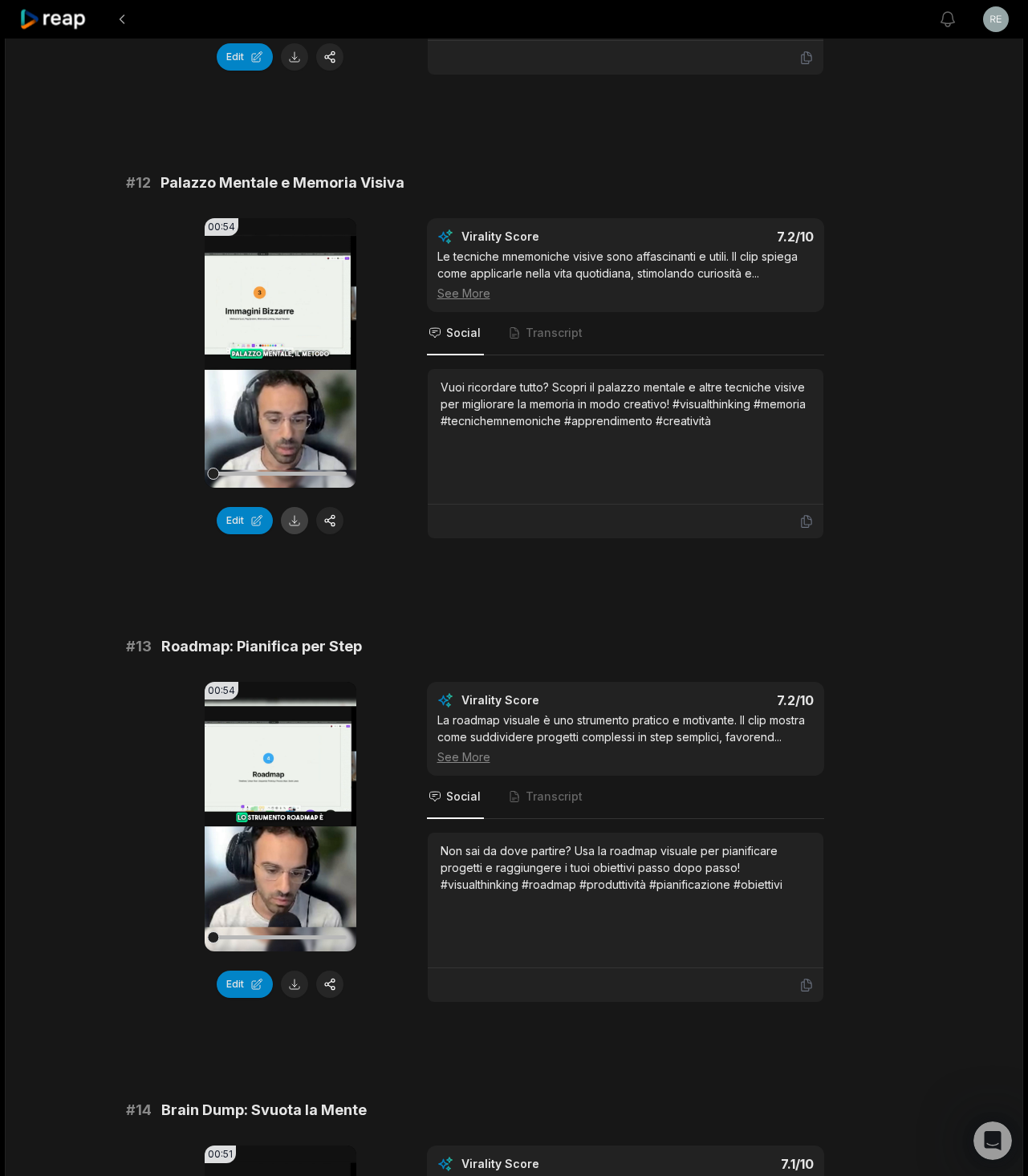
scroll to position [788, 0]
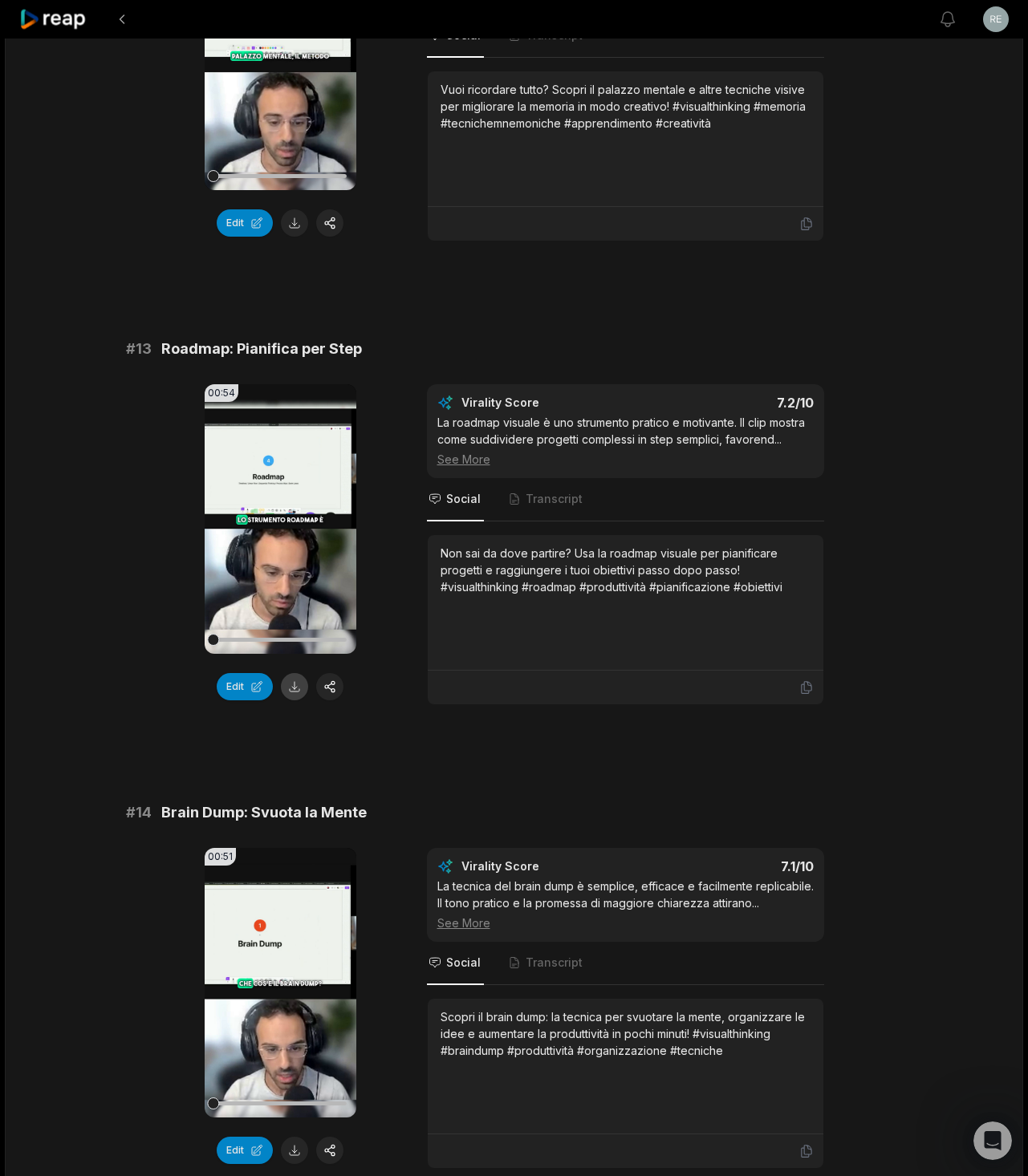
click at [288, 683] on button at bounding box center [294, 687] width 27 height 27
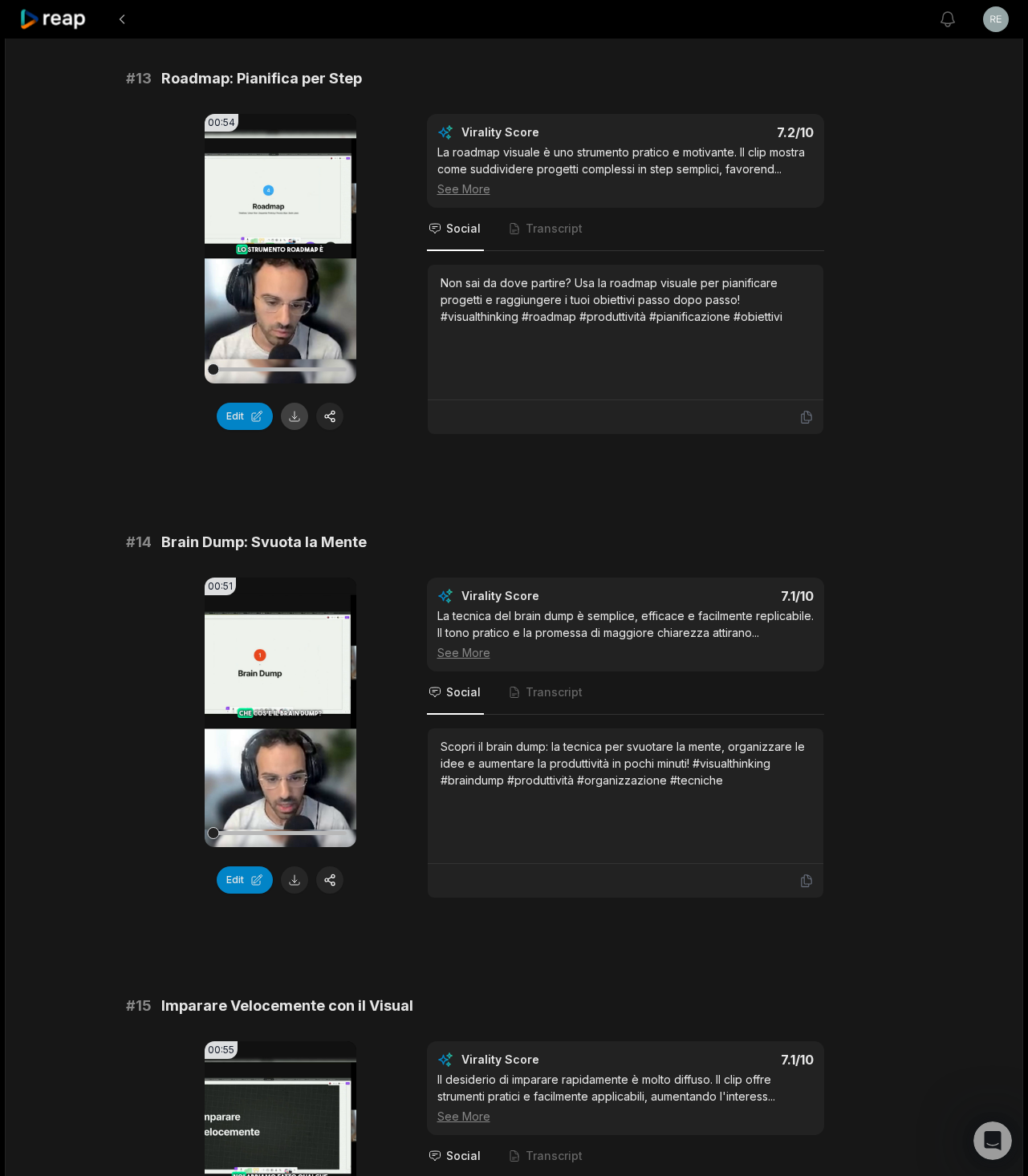
scroll to position [1332, 0]
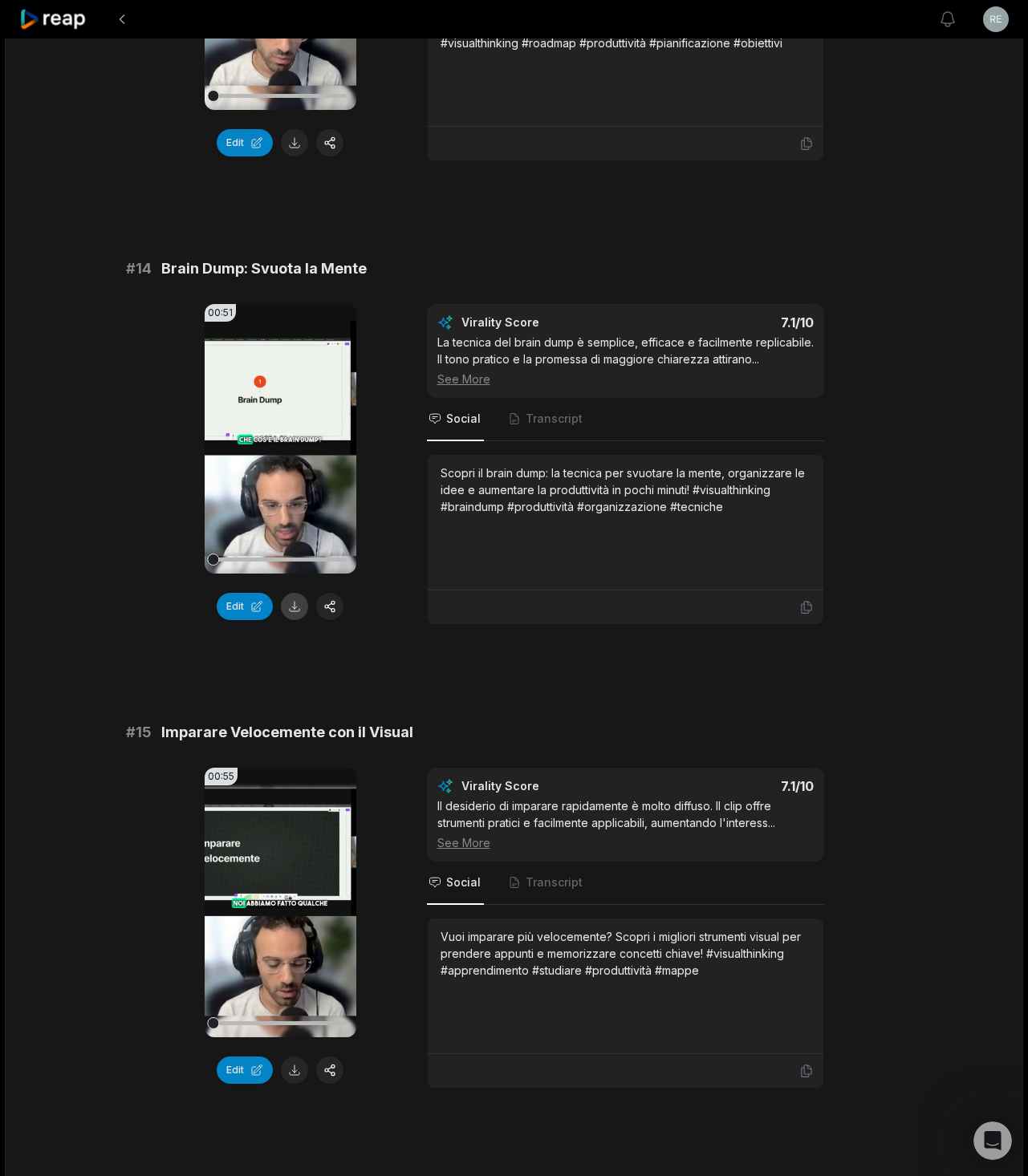
click at [297, 603] on button at bounding box center [294, 606] width 27 height 27
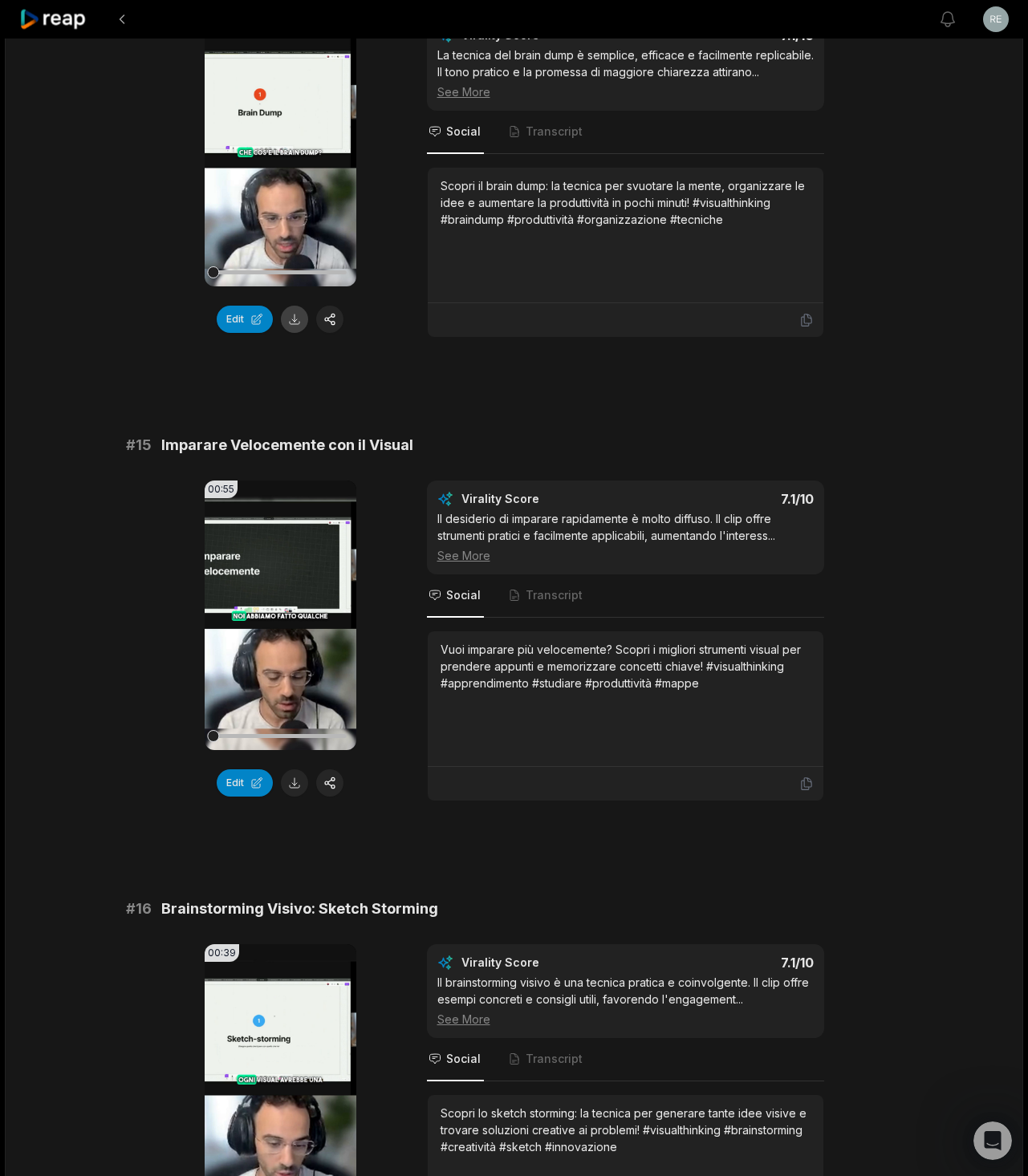
scroll to position [1746, 0]
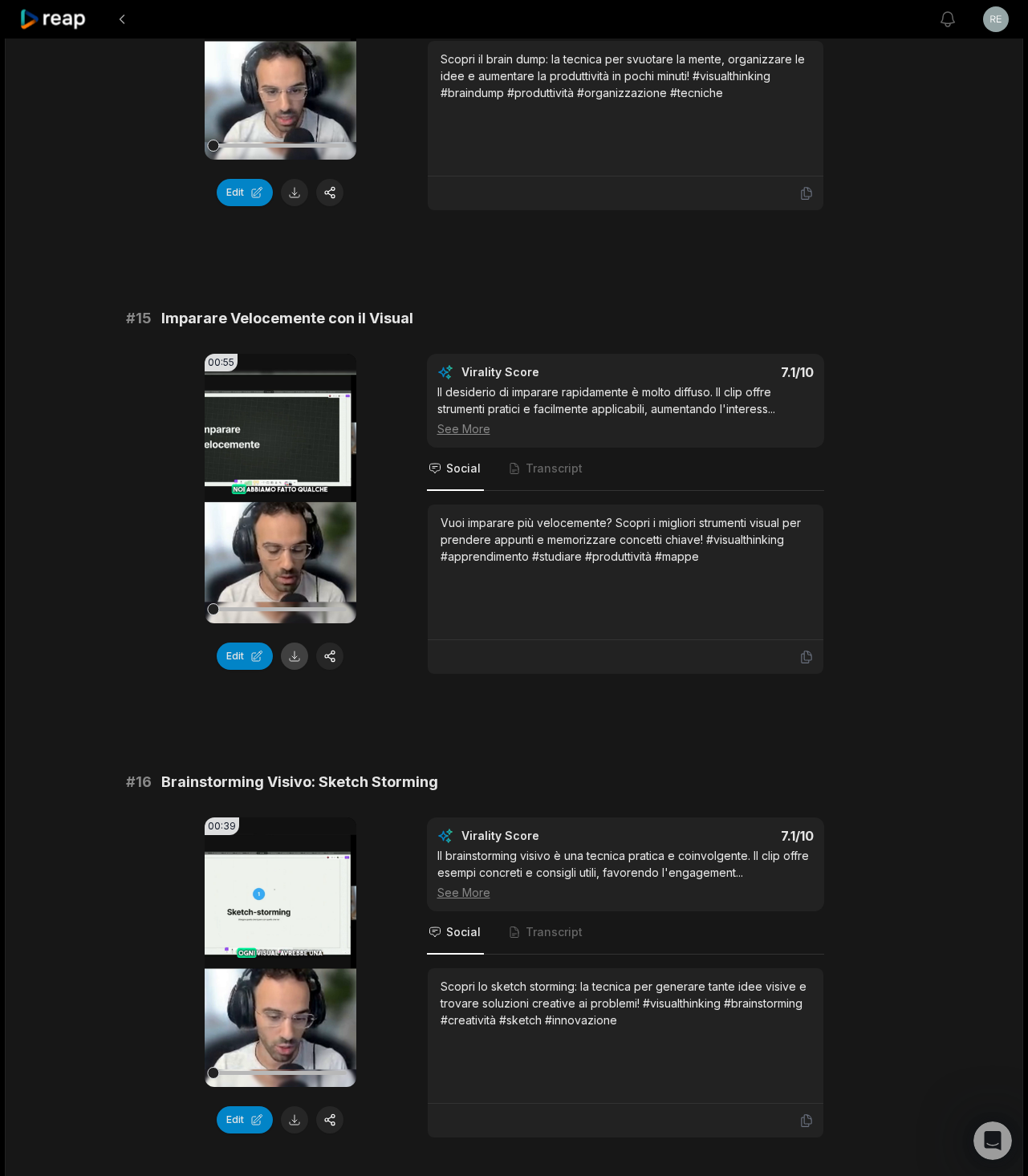
click at [295, 643] on button at bounding box center [294, 656] width 27 height 27
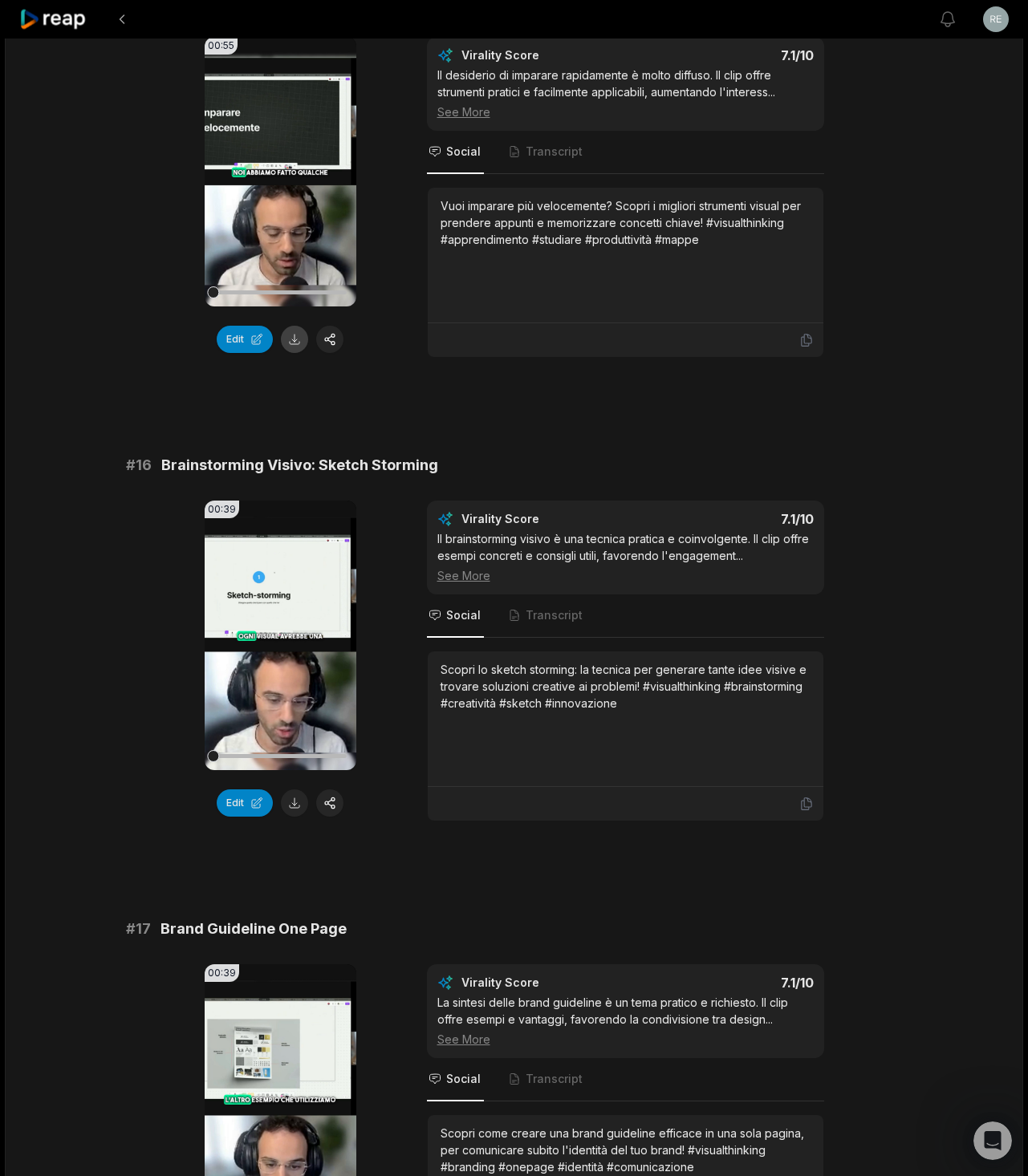
scroll to position [2255, 0]
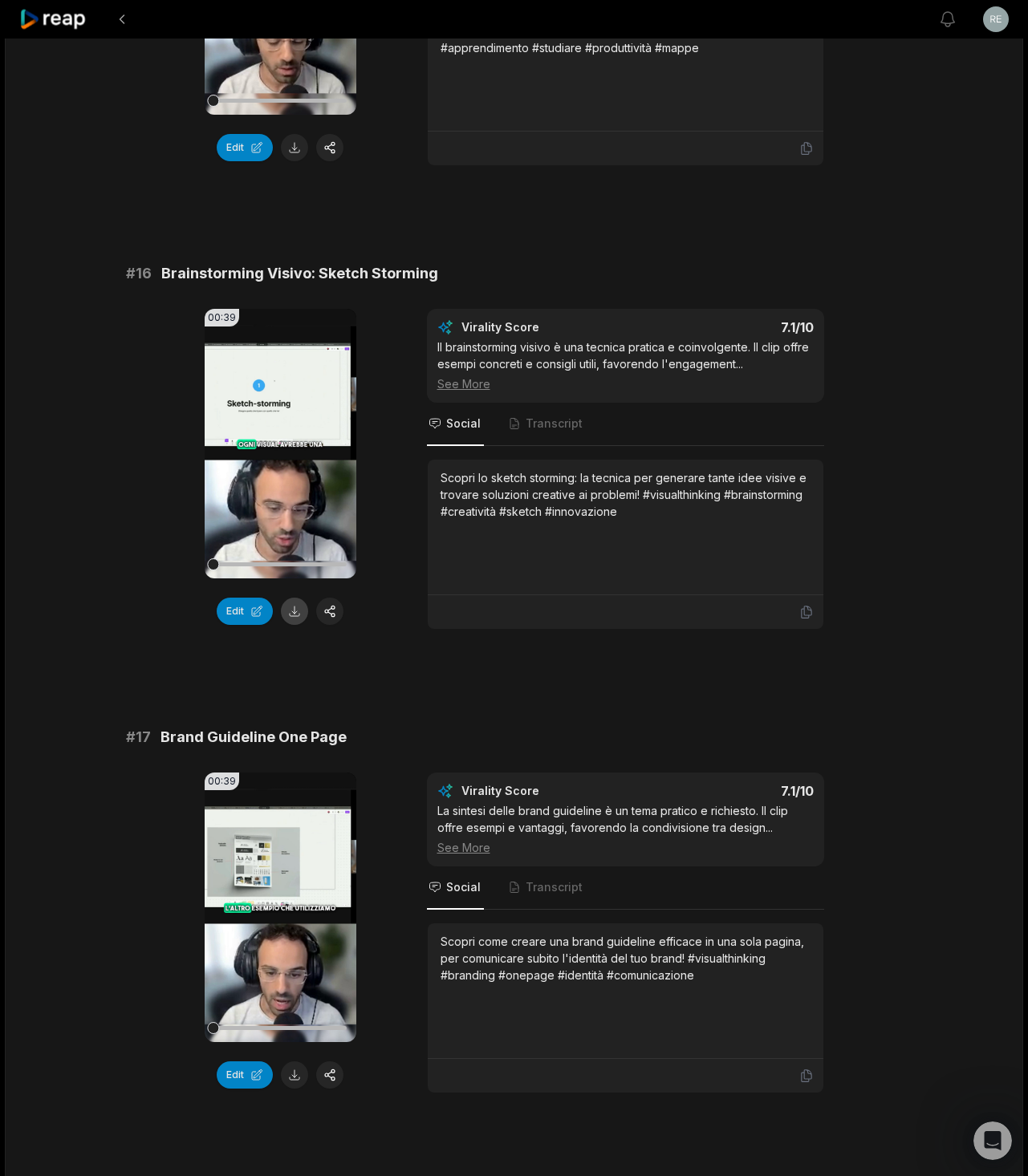
click at [295, 616] on button at bounding box center [294, 611] width 27 height 27
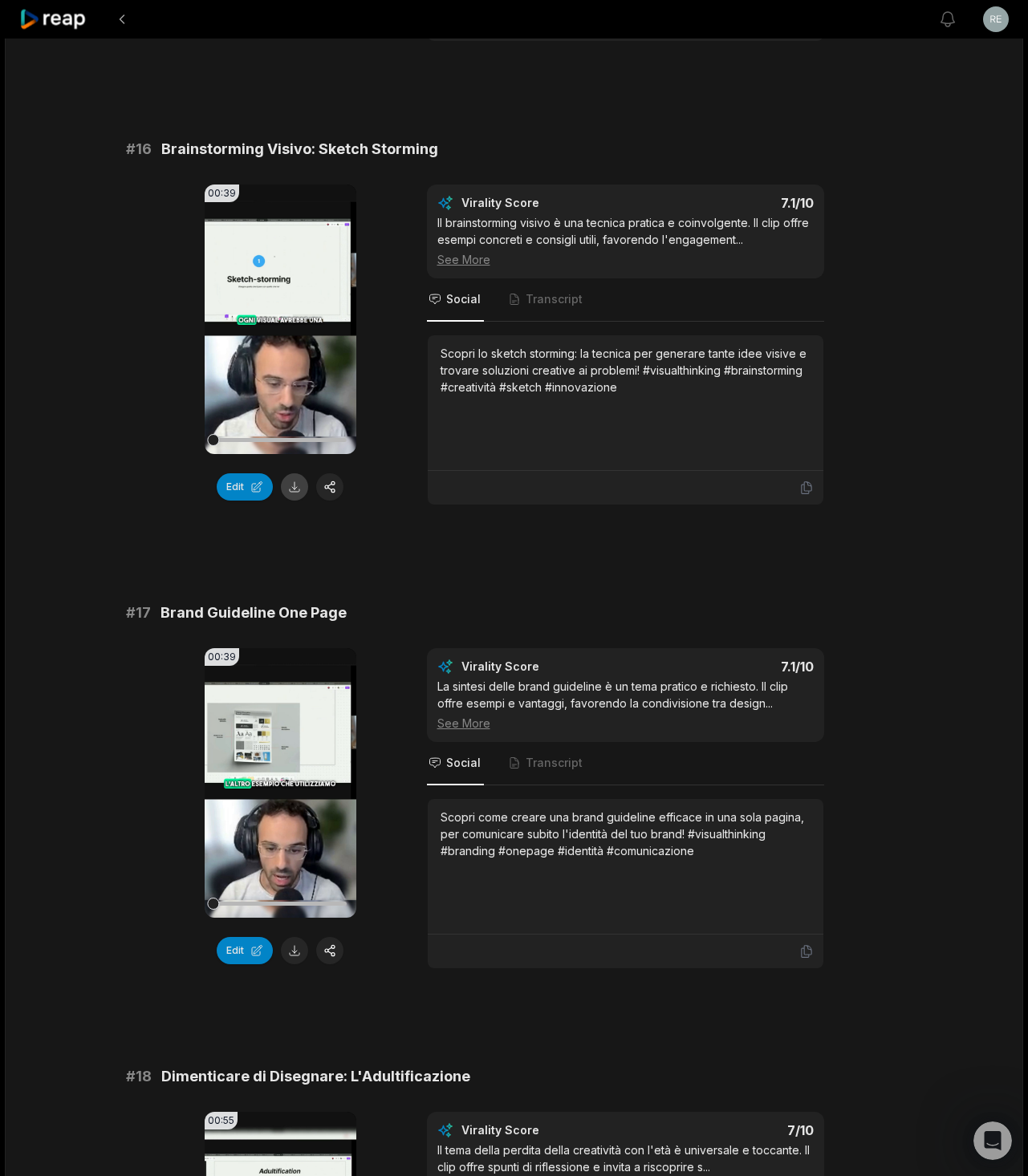
scroll to position [2886, 0]
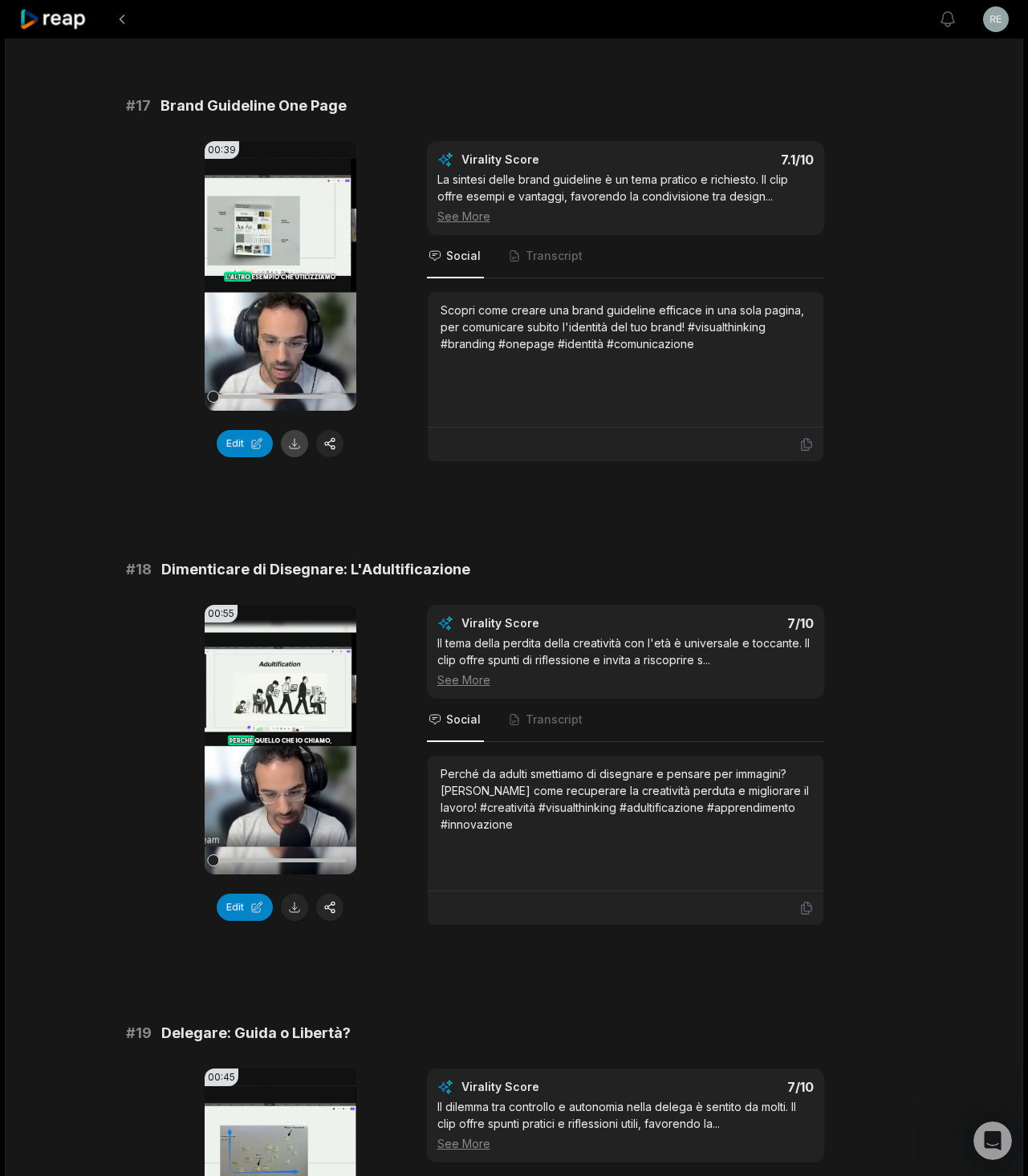
click at [294, 444] on button at bounding box center [294, 444] width 27 height 27
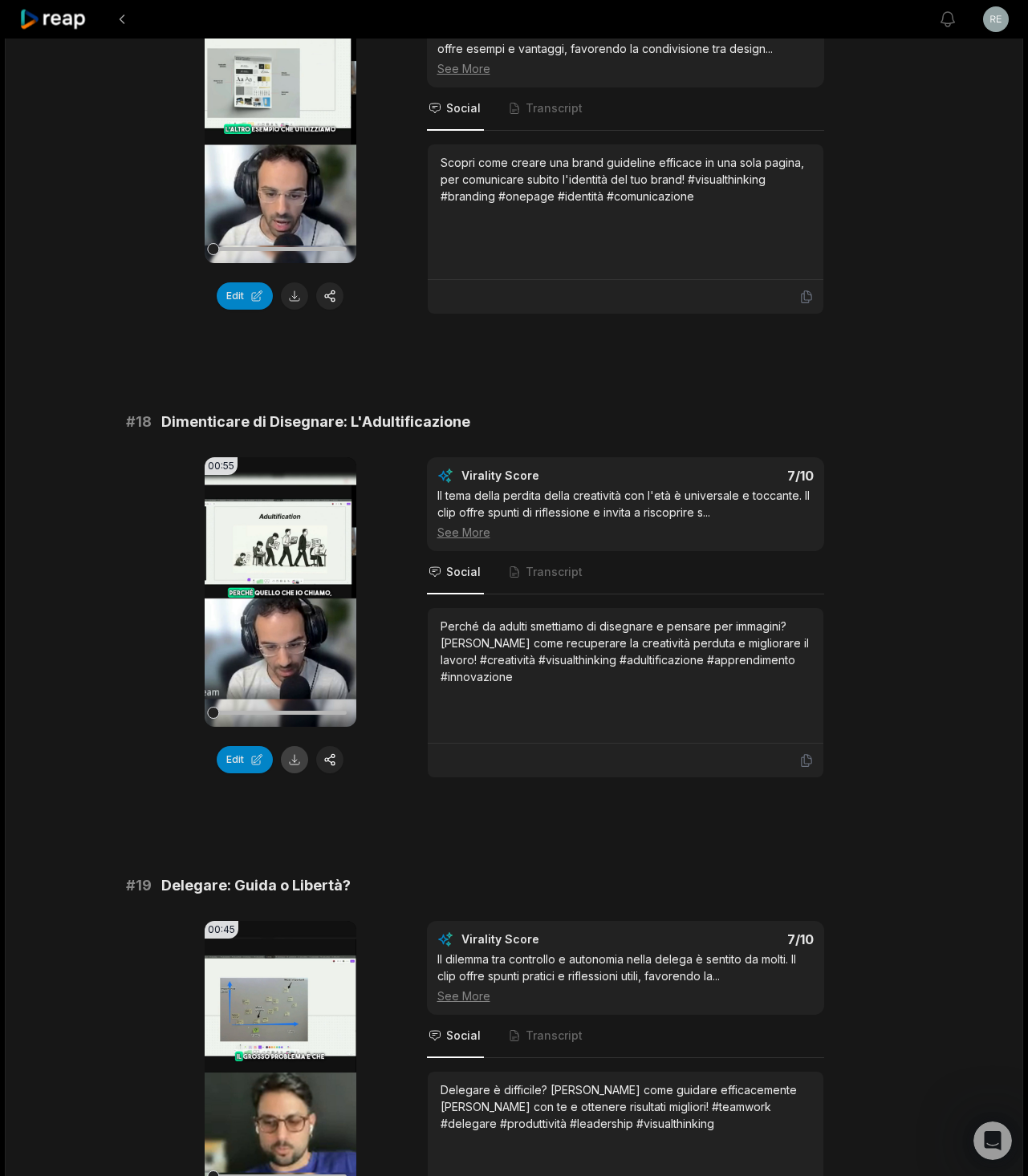
click at [294, 762] on button at bounding box center [294, 760] width 27 height 27
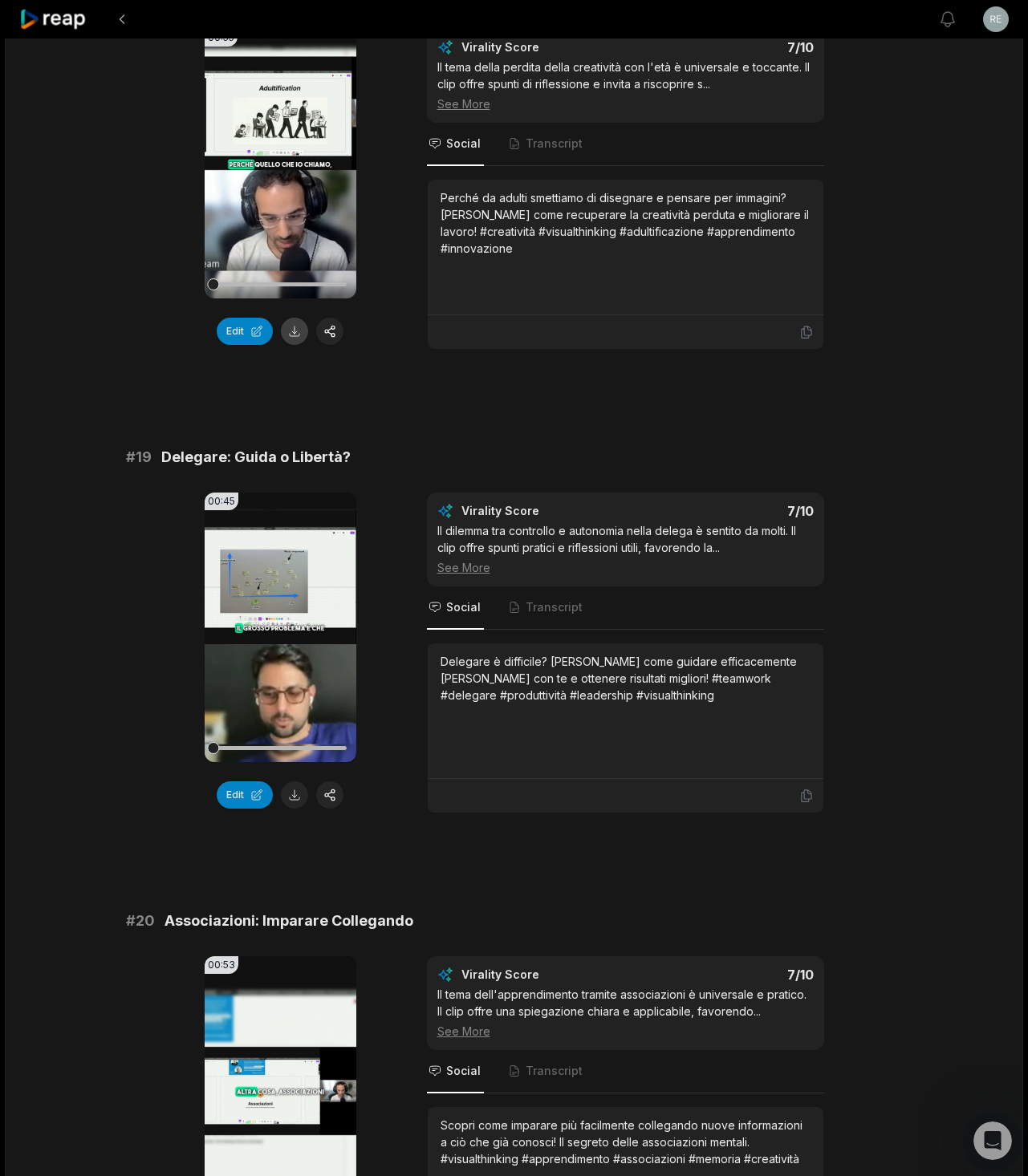
scroll to position [3490, 0]
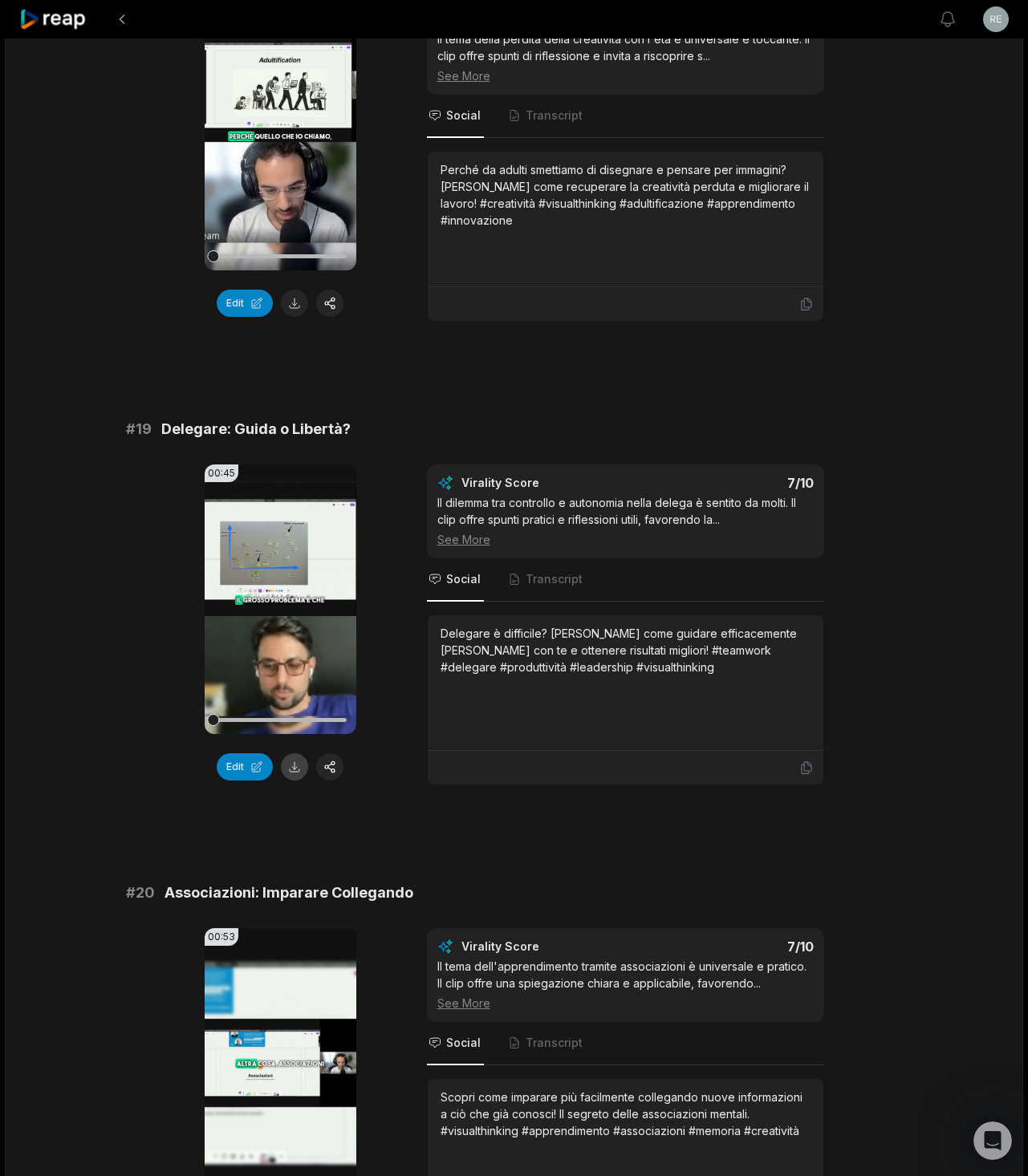
click at [295, 771] on button at bounding box center [294, 767] width 27 height 27
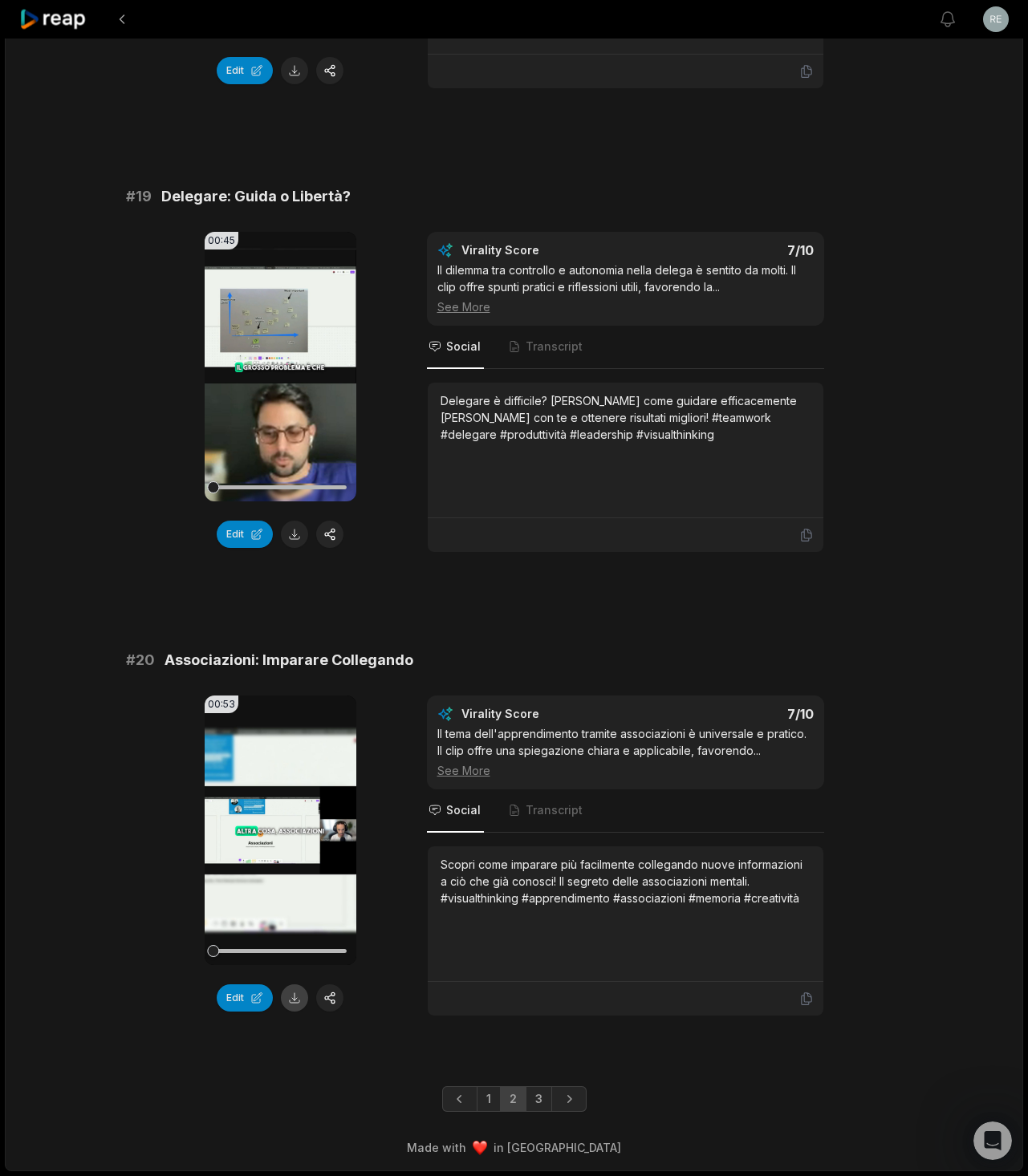
click at [297, 992] on button at bounding box center [294, 998] width 27 height 27
click at [536, 1093] on link "3" at bounding box center [539, 1099] width 27 height 26
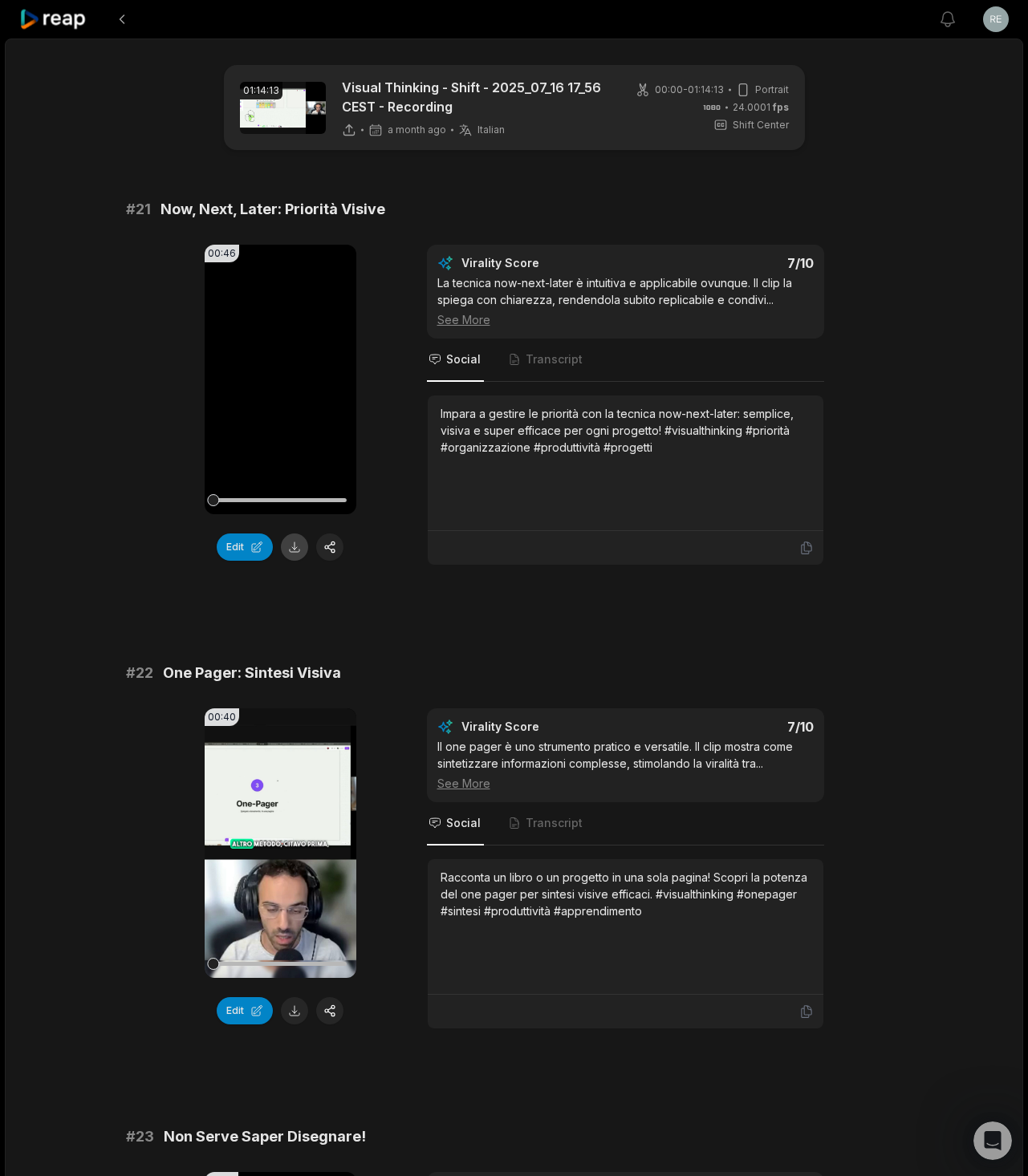
click at [295, 552] on button at bounding box center [294, 547] width 27 height 27
